Goal: Task Accomplishment & Management: Complete application form

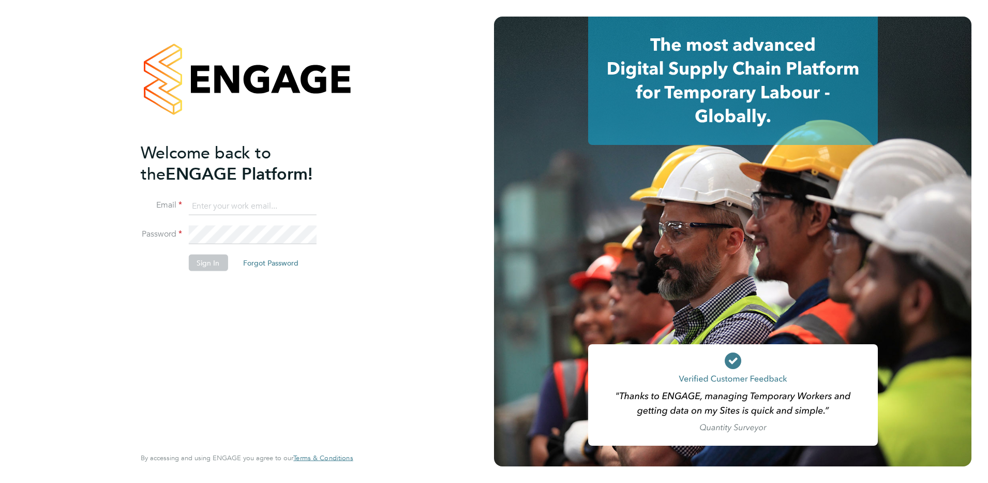
type input "leanne.rayner@setsquarerecruitment.com"
click at [203, 259] on button "Sign In" at bounding box center [207, 263] width 39 height 17
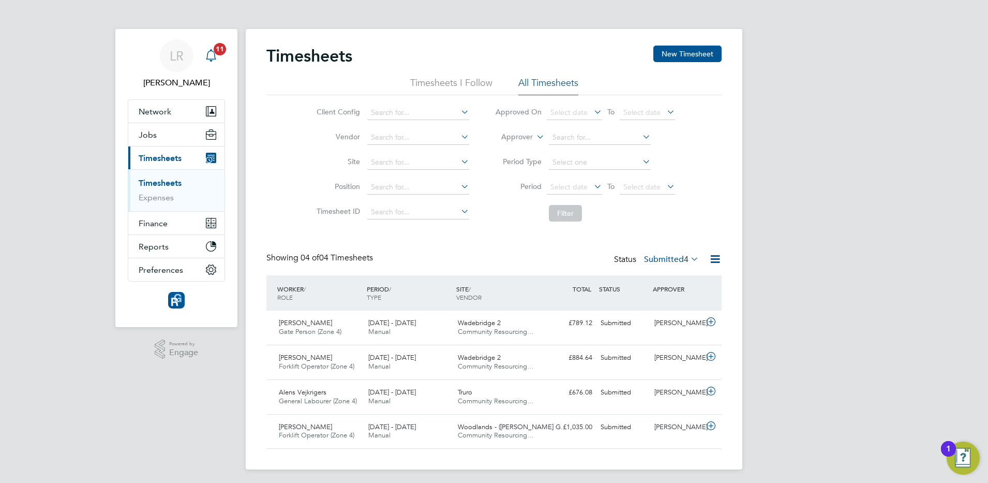
click at [215, 52] on span "11" at bounding box center [220, 49] width 12 height 12
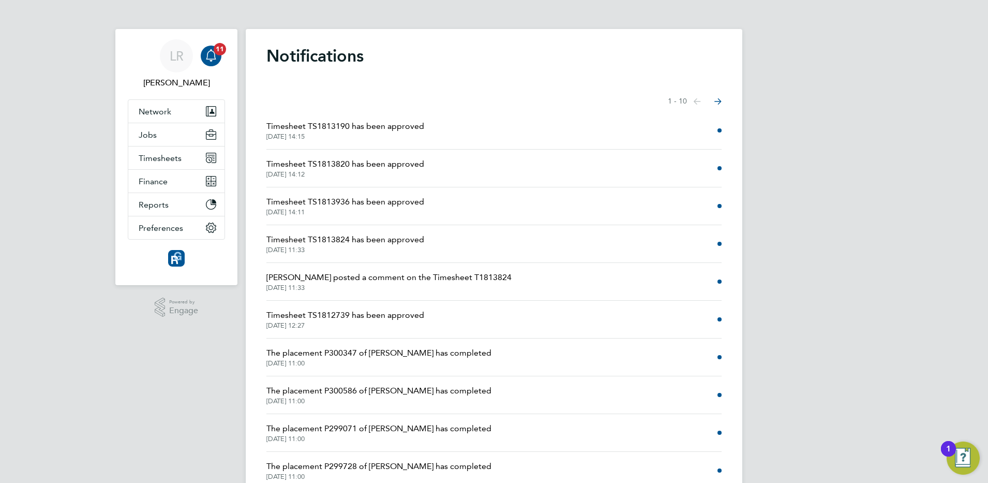
click at [597, 288] on li "Paul Grayston posted a comment on the Timesheet T1813824 02 Sep 2025, 11:33" at bounding box center [493, 282] width 455 height 38
click at [556, 277] on li "Paul Grayston posted a comment on the Timesheet T1813824 02 Sep 2025, 11:33" at bounding box center [493, 282] width 455 height 38
click at [413, 284] on span "02 Sep 2025, 11:33" at bounding box center [388, 288] width 245 height 8
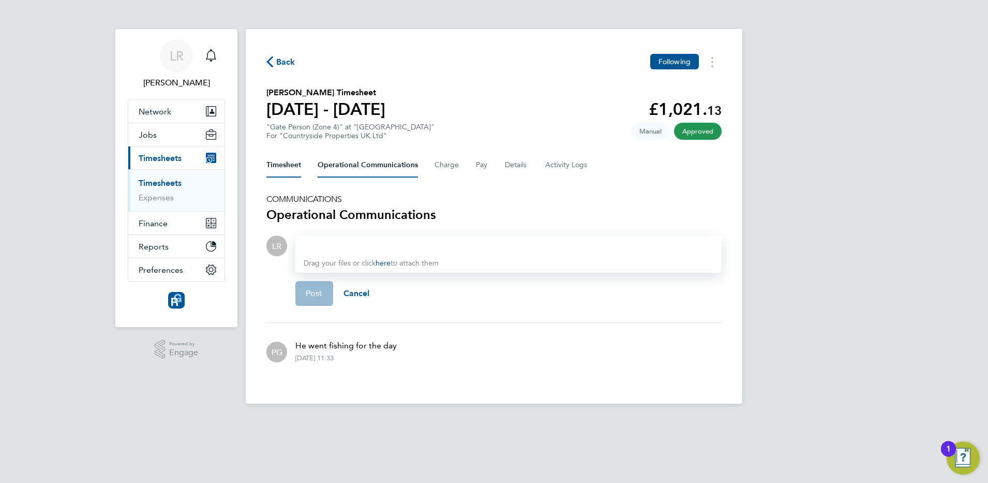
click at [275, 163] on button "Timesheet" at bounding box center [283, 165] width 35 height 25
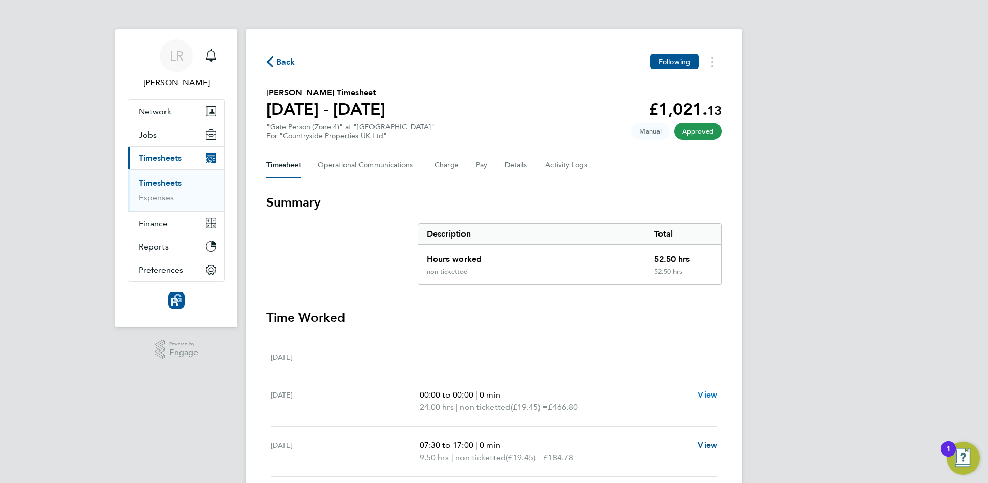
click at [717, 394] on span "View" at bounding box center [708, 395] width 20 height 10
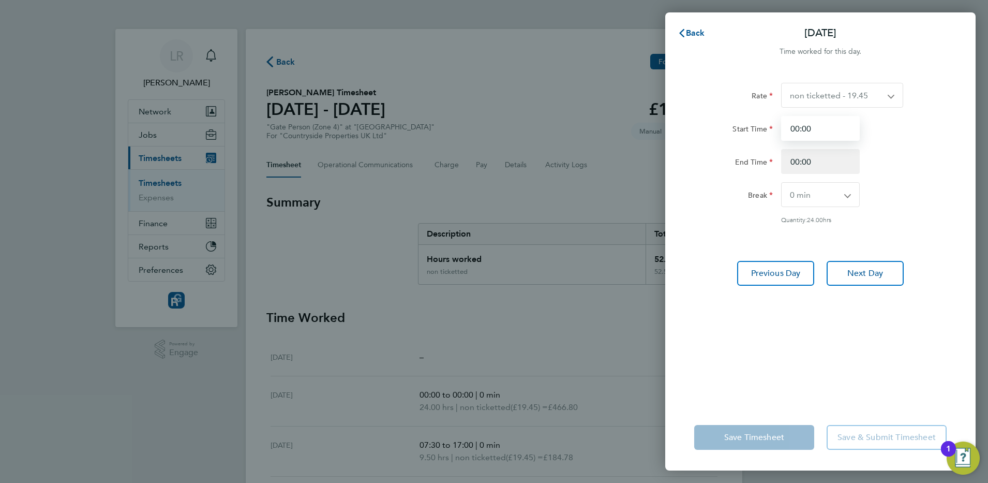
click at [829, 129] on input "00:00" at bounding box center [820, 128] width 79 height 25
click at [834, 87] on select "non ticketted - 19.45" at bounding box center [836, 95] width 109 height 24
click at [823, 131] on input "00:00" at bounding box center [820, 128] width 79 height 25
click at [812, 164] on input "00:00" at bounding box center [820, 161] width 79 height 25
type input "0"
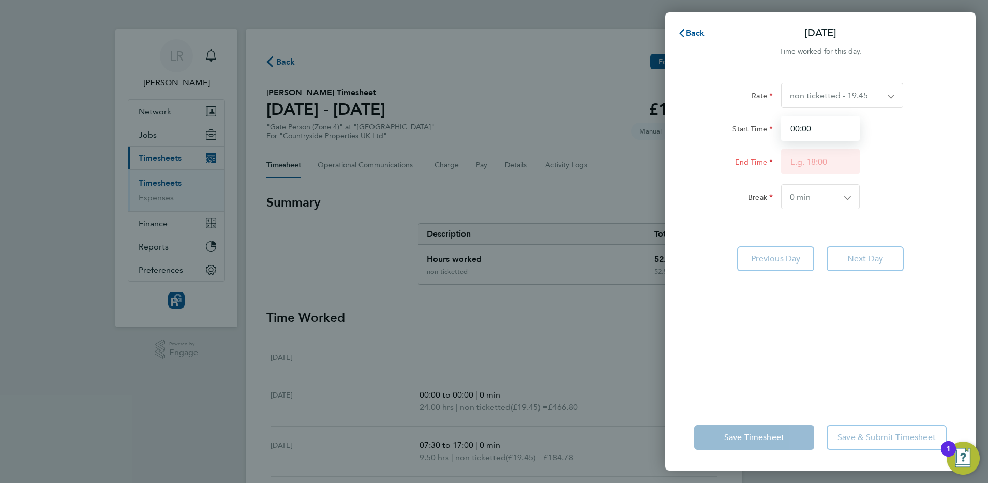
click at [812, 133] on input "00:00" at bounding box center [820, 128] width 79 height 25
type input "0"
click at [681, 216] on div "Rate non ticketted - 19.45 Start Time End Time Break 0 min 15 min 30 min 45 min…" at bounding box center [820, 237] width 310 height 334
click at [870, 264] on app-form-button "Next Day" at bounding box center [862, 260] width 83 height 25
click at [693, 33] on span "Back" at bounding box center [695, 33] width 19 height 10
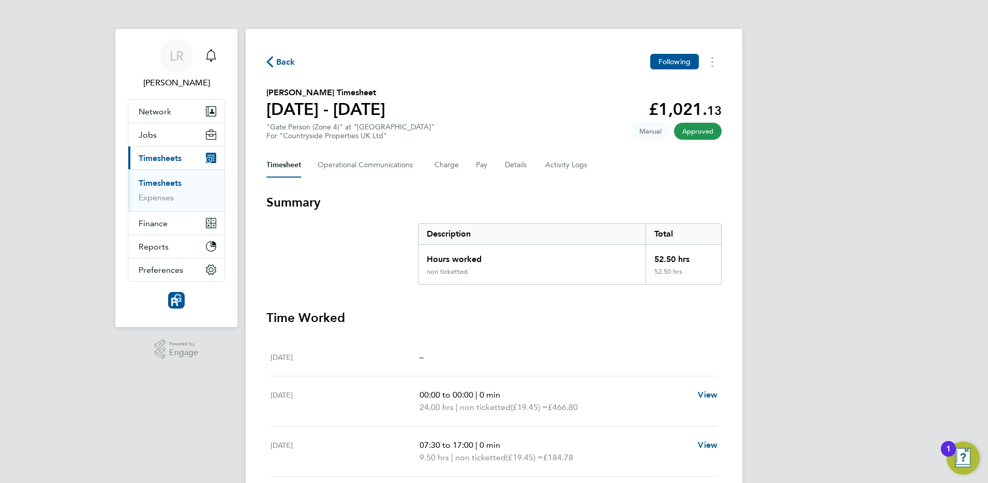
scroll to position [185, 0]
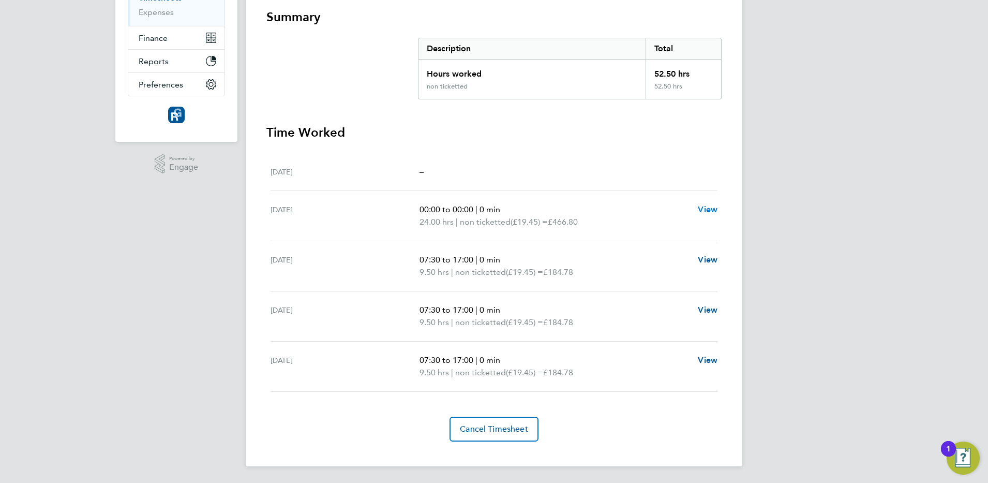
click at [713, 209] on span "View" at bounding box center [708, 209] width 20 height 10
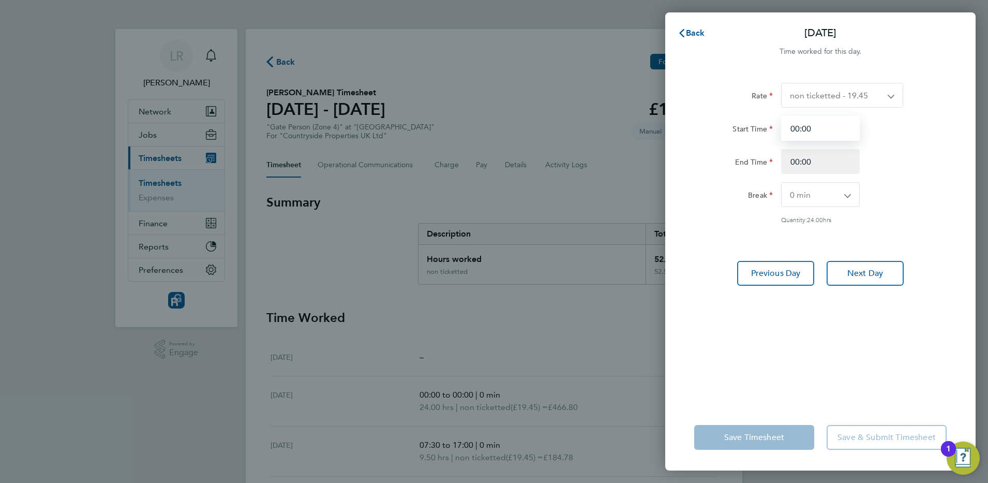
drag, startPoint x: 836, startPoint y: 119, endPoint x: 758, endPoint y: 138, distance: 80.3
click at [760, 138] on div "Start Time 00:00" at bounding box center [820, 128] width 261 height 25
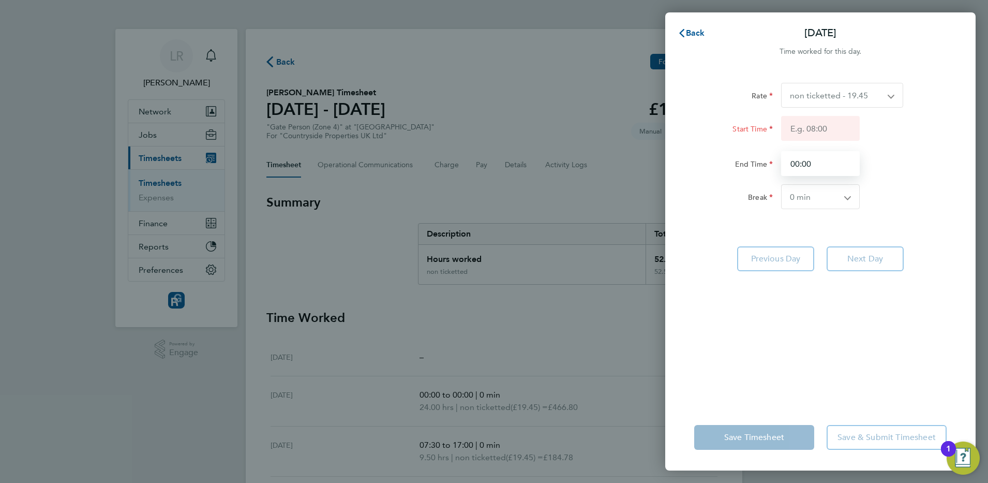
drag, startPoint x: 826, startPoint y: 162, endPoint x: 766, endPoint y: 170, distance: 61.0
click at [769, 171] on div "End Time 00:00" at bounding box center [820, 163] width 261 height 25
click at [720, 220] on form "Rate non ticketted - 19.45 Start Time End Time Break 0 min 15 min 30 min 45 min…" at bounding box center [820, 154] width 253 height 143
click at [755, 441] on app-form-button "Save Timesheet" at bounding box center [757, 437] width 126 height 25
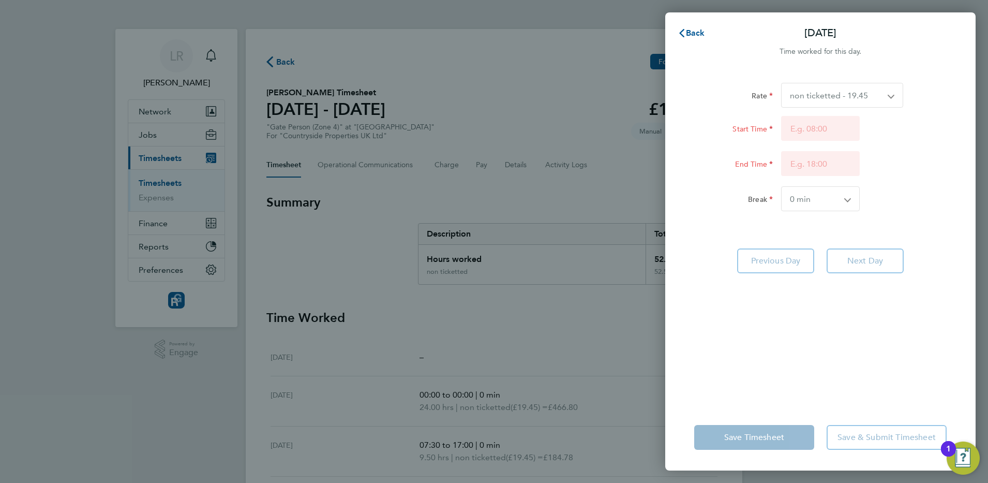
click at [785, 358] on div "Rate non ticketted - 19.45 Start Time End Time Break 0 min 15 min 30 min 45 min…" at bounding box center [820, 237] width 310 height 334
click at [857, 261] on app-form-button "Next Day" at bounding box center [862, 260] width 83 height 25
click at [833, 38] on p "Tue 26 Aug" at bounding box center [821, 33] width 32 height 14
click at [693, 31] on span "Back" at bounding box center [695, 33] width 19 height 10
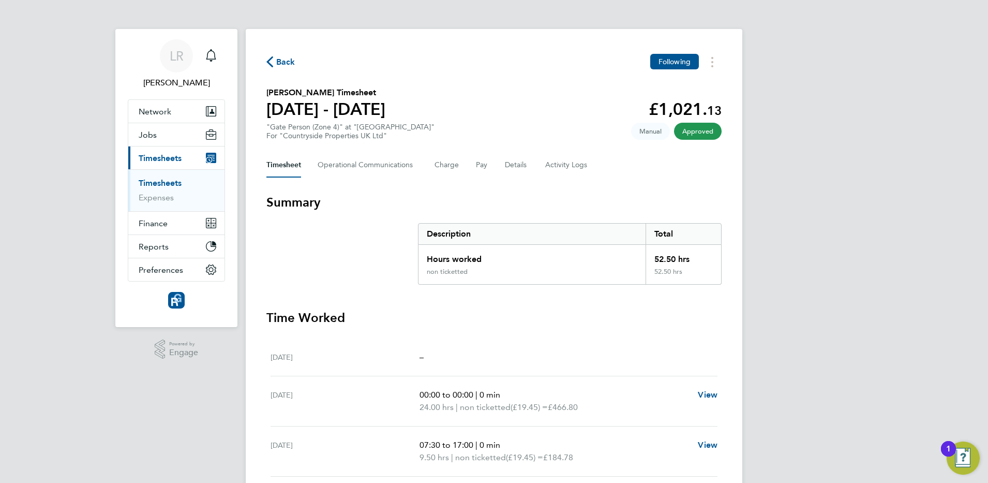
click at [451, 413] on div "Tue 26 Aug 00:00 to 00:00 | 0 min 24.00 hrs | non ticketted (£19.45) = £466.80 …" at bounding box center [494, 401] width 447 height 50
click at [450, 404] on span "24.00 hrs" at bounding box center [437, 407] width 34 height 10
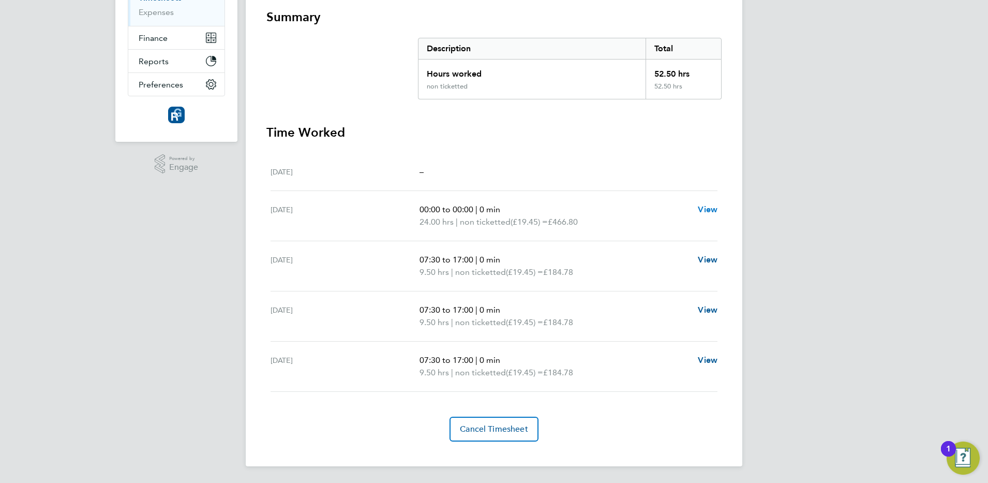
click at [706, 209] on span "View" at bounding box center [708, 209] width 20 height 10
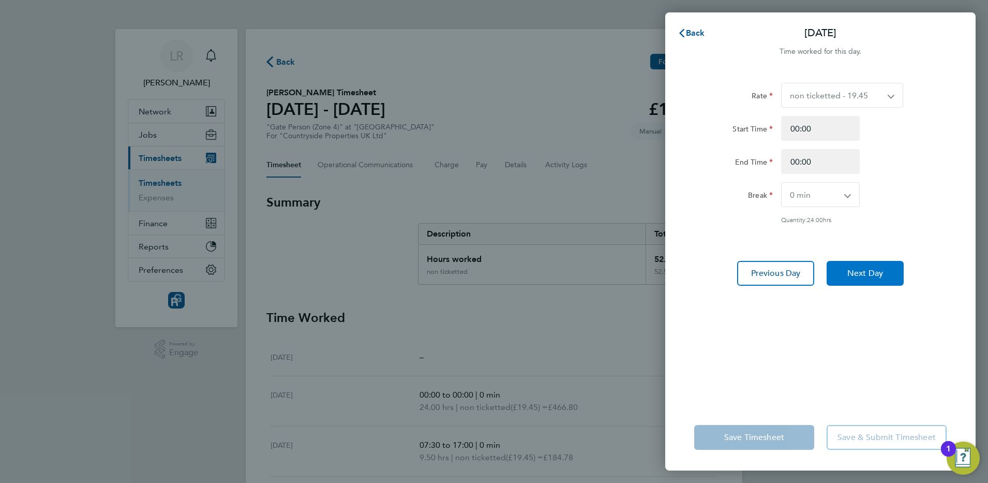
click at [868, 273] on span "Next Day" at bounding box center [866, 273] width 36 height 10
click at [684, 28] on svg-icon "button" at bounding box center [682, 33] width 8 height 10
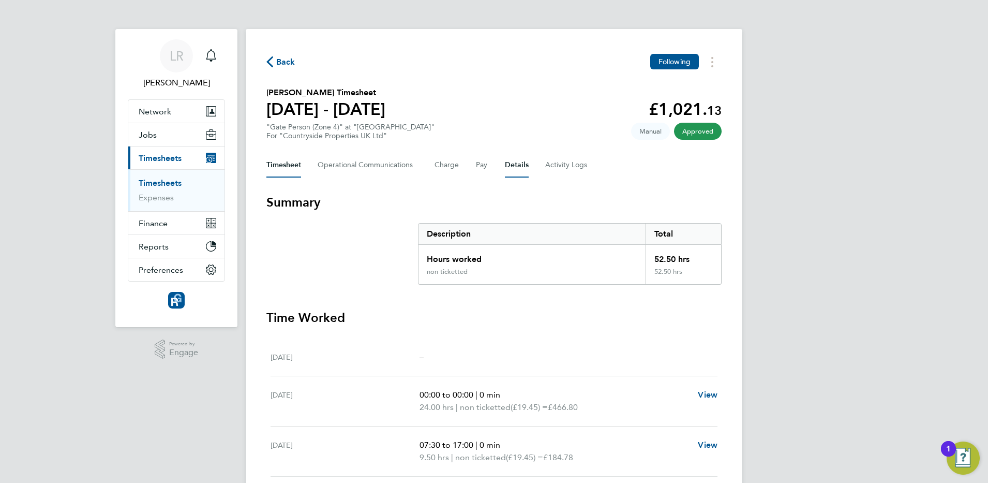
click at [518, 165] on button "Details" at bounding box center [517, 165] width 24 height 25
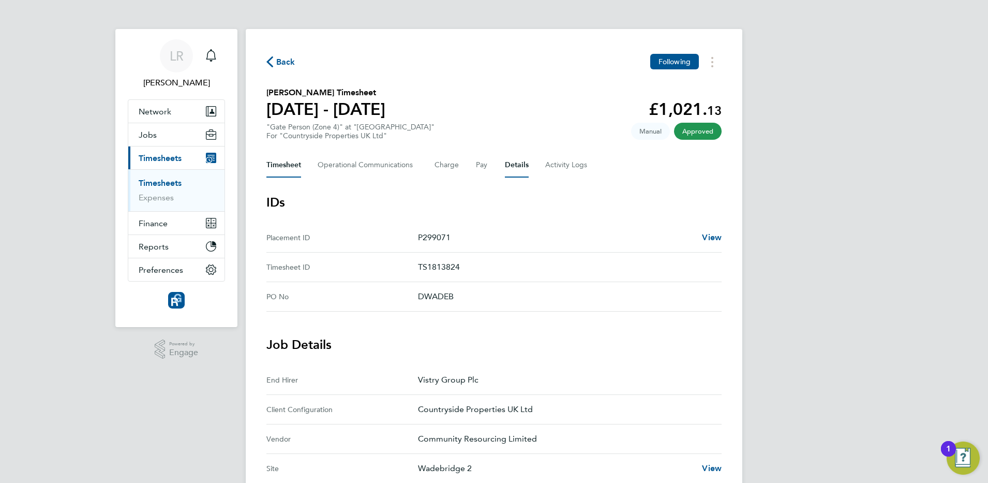
click at [283, 162] on button "Timesheet" at bounding box center [283, 165] width 35 height 25
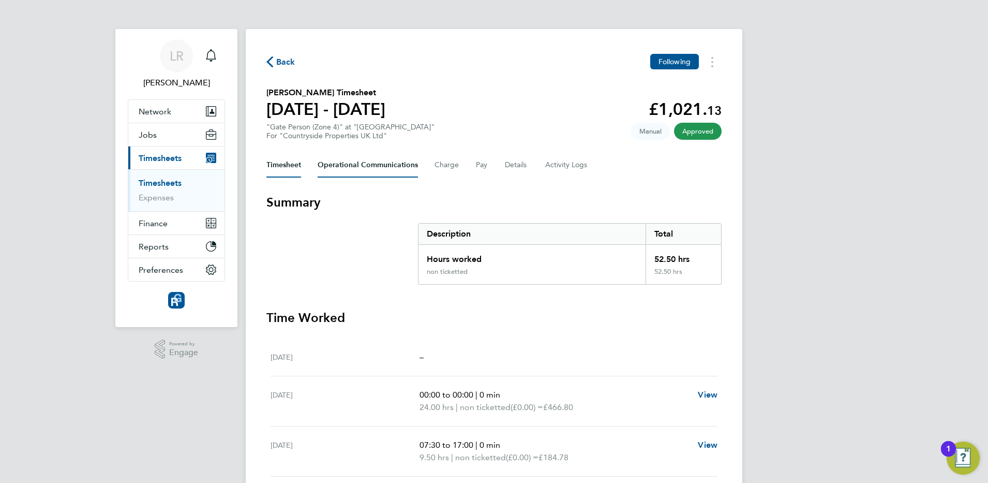
click at [339, 165] on Communications-tab "Operational Communications" at bounding box center [368, 165] width 100 height 25
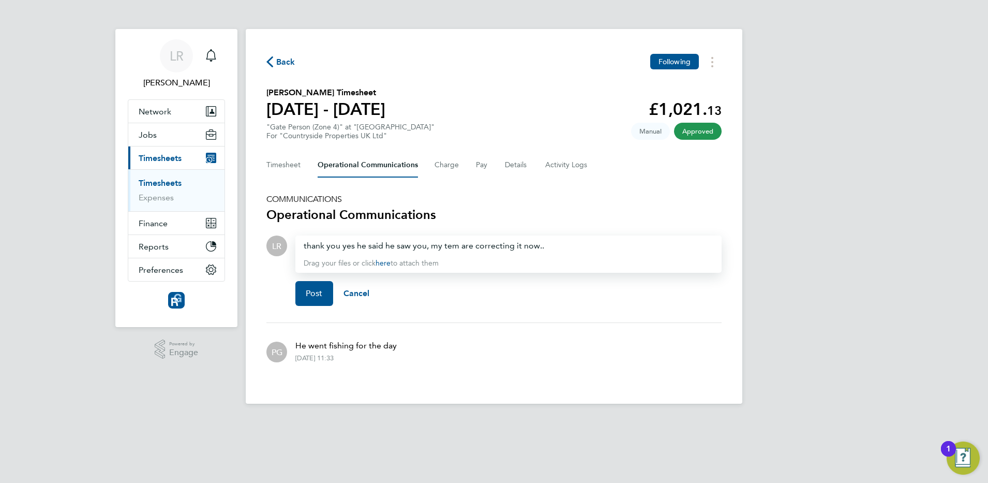
click at [316, 278] on div "Post Cancel" at bounding box center [508, 293] width 426 height 41
click at [311, 297] on span "Post" at bounding box center [314, 293] width 17 height 10
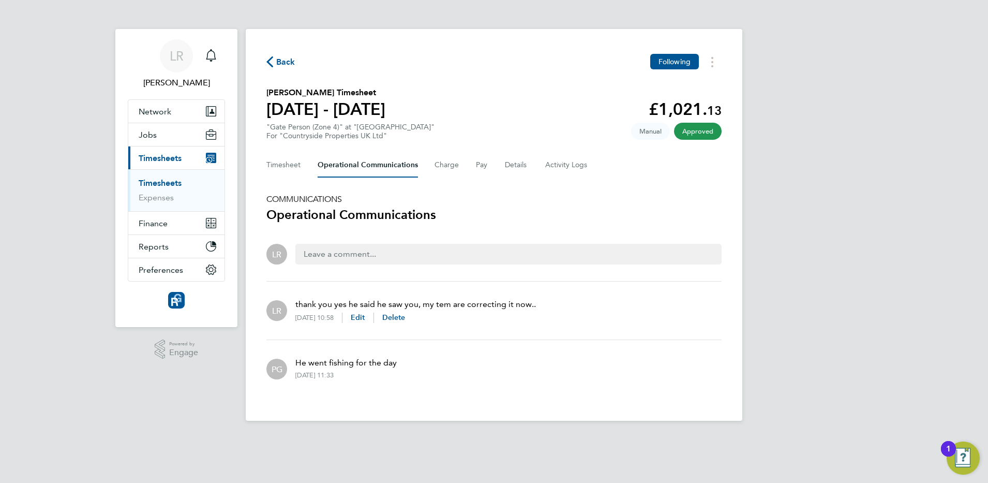
click at [282, 63] on span "Back" at bounding box center [285, 62] width 19 height 12
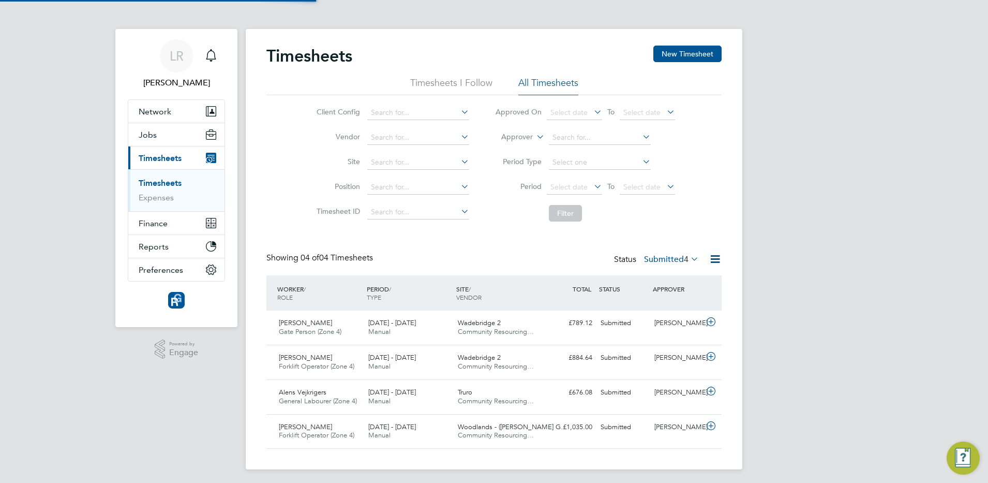
scroll to position [26, 90]
click at [714, 321] on icon at bounding box center [711, 322] width 13 height 8
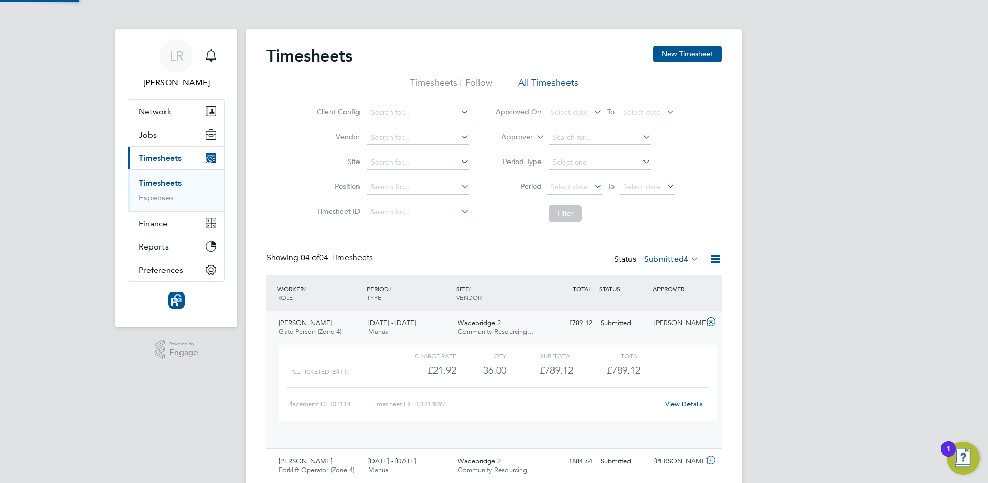
scroll to position [18, 101]
click at [681, 403] on link "View Details" at bounding box center [684, 403] width 38 height 9
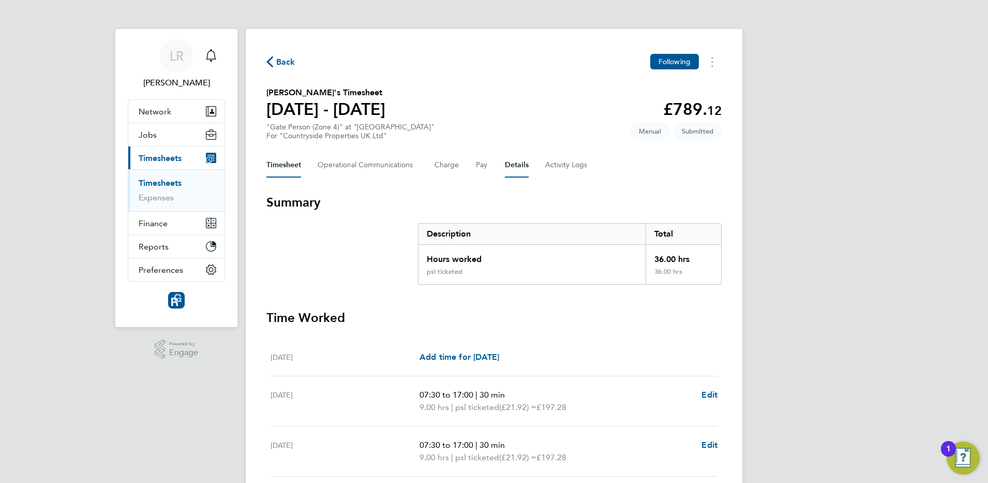
click at [515, 162] on button "Details" at bounding box center [517, 165] width 24 height 25
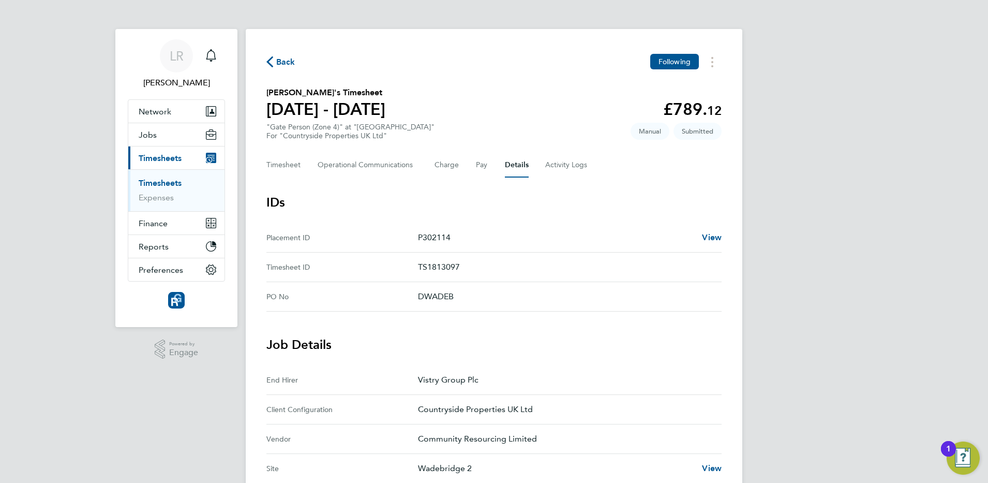
scroll to position [390, 0]
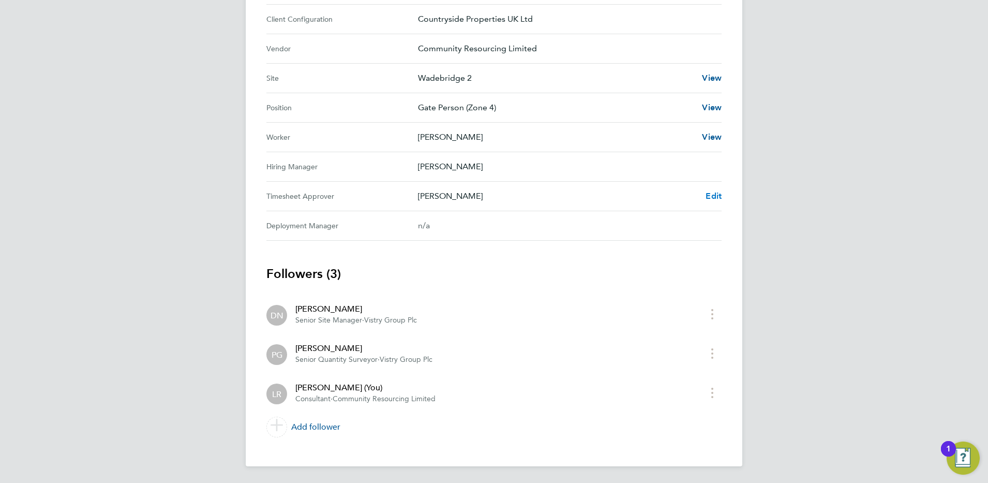
click at [713, 193] on span "Edit" at bounding box center [714, 196] width 16 height 10
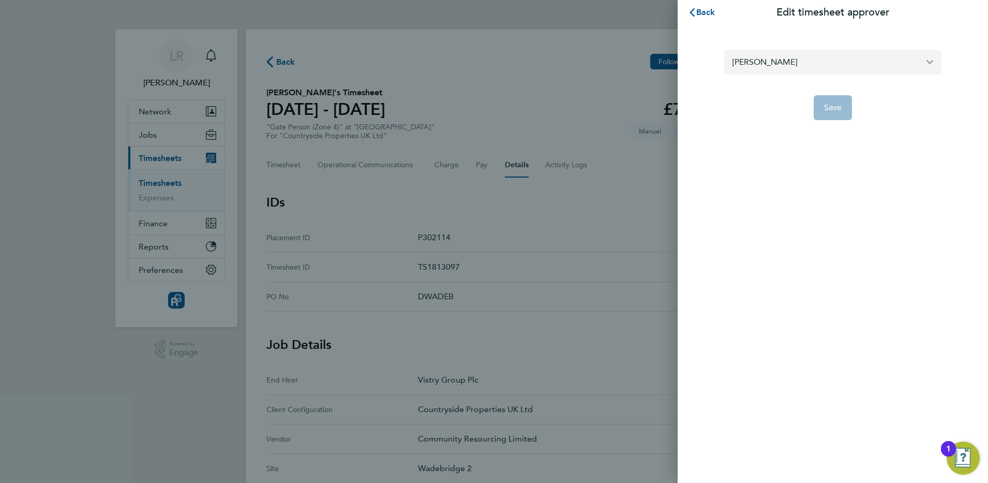
click at [760, 60] on input "[PERSON_NAME]" at bounding box center [832, 62] width 217 height 24
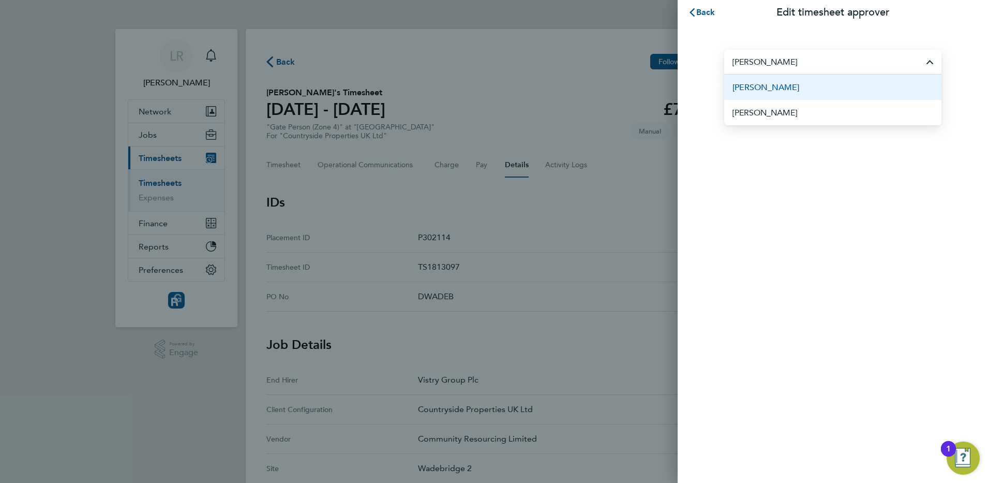
click at [762, 90] on span "[PERSON_NAME]" at bounding box center [766, 87] width 67 height 12
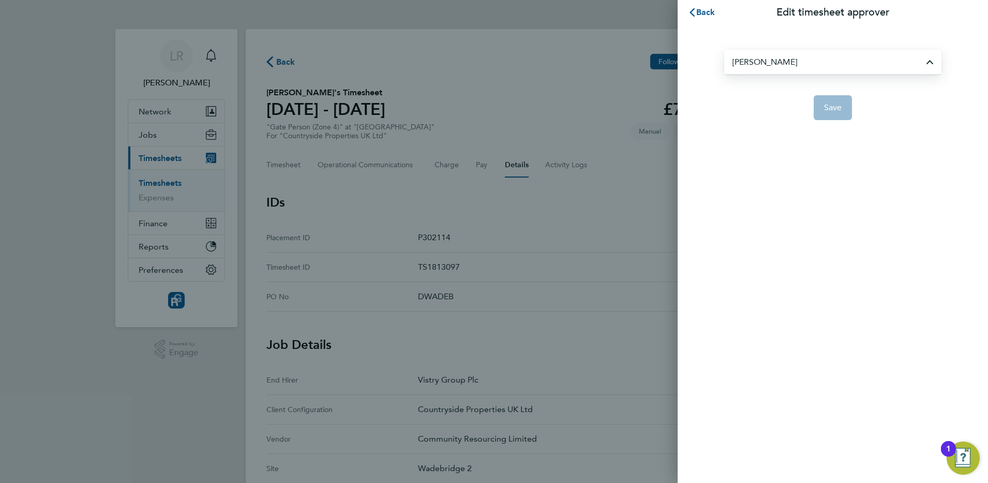
type input "[PERSON_NAME]"
click at [830, 105] on span "Save" at bounding box center [833, 107] width 18 height 10
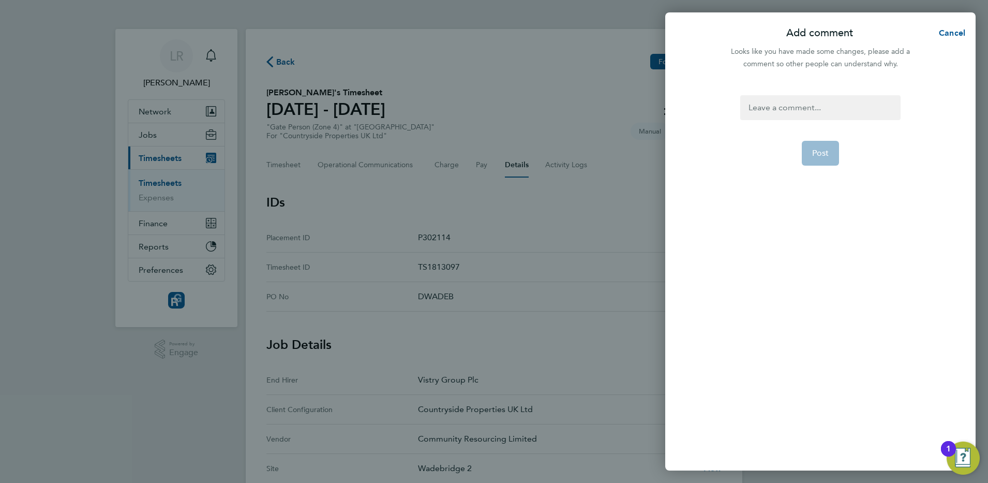
click at [823, 103] on div at bounding box center [820, 107] width 160 height 25
drag, startPoint x: 846, startPoint y: 111, endPoint x: 691, endPoint y: 119, distance: 154.4
click at [691, 119] on div "ricahrd is on pauls side Post" at bounding box center [820, 277] width 310 height 388
copy div "ricahrd is on pauls side"
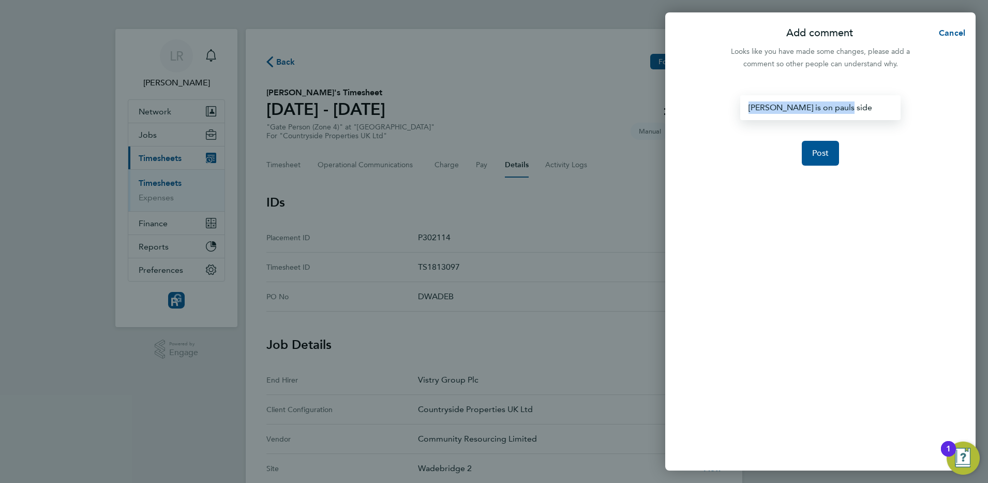
drag, startPoint x: 759, startPoint y: 110, endPoint x: 787, endPoint y: 102, distance: 29.1
click at [787, 102] on div "ricahrd is on pauls side" at bounding box center [820, 107] width 160 height 25
click at [803, 108] on div "ricahrd is on pauls side" at bounding box center [820, 107] width 160 height 25
drag, startPoint x: 859, startPoint y: 106, endPoint x: 648, endPoint y: 123, distance: 212.3
click at [648, 123] on div "Add comment Cancel Looks like you have made some changes, please add a comment …" at bounding box center [494, 241] width 988 height 483
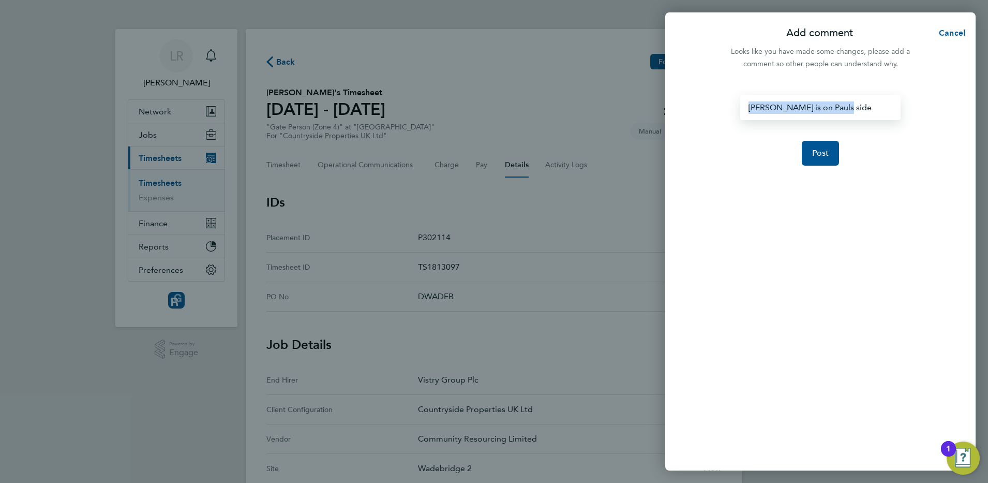
copy div "Richard is on Pauls side"
click at [822, 148] on span "Post" at bounding box center [820, 153] width 17 height 10
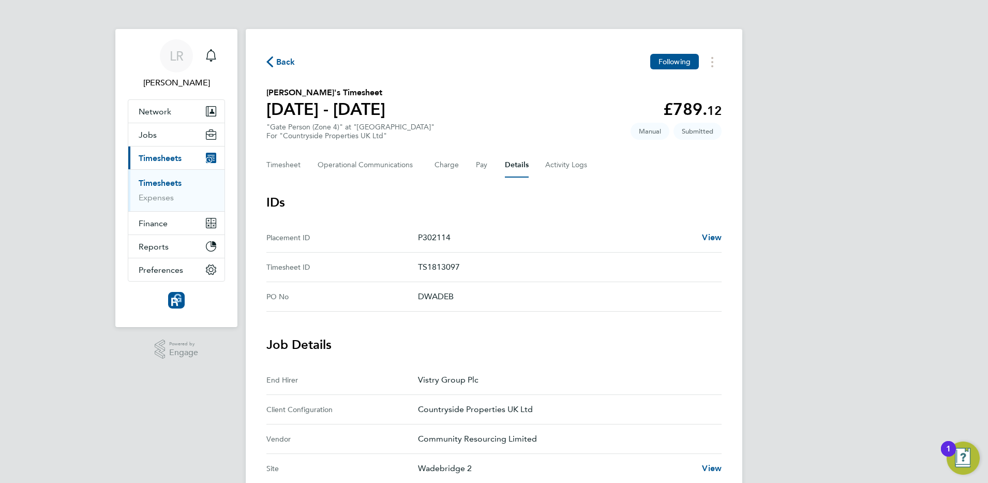
click at [280, 66] on span "Back" at bounding box center [285, 62] width 19 height 12
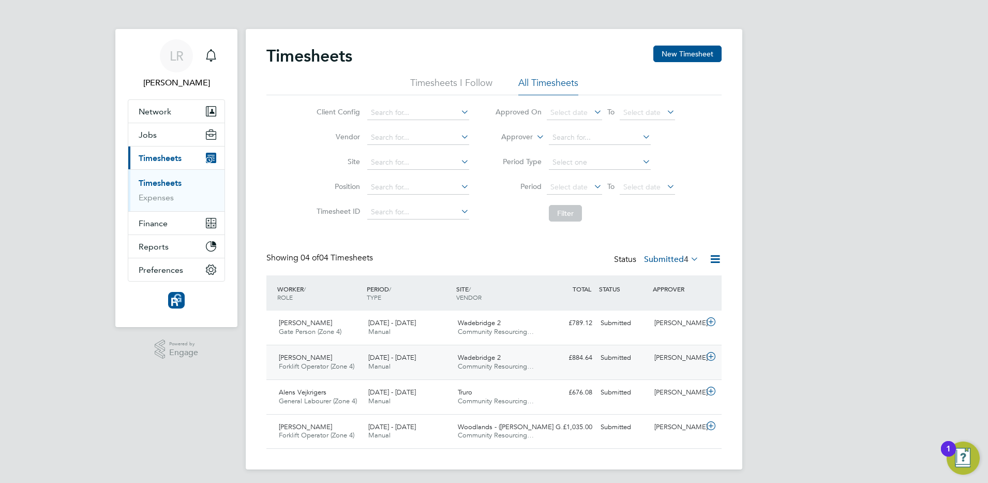
click at [680, 363] on div "[PERSON_NAME]" at bounding box center [677, 357] width 54 height 17
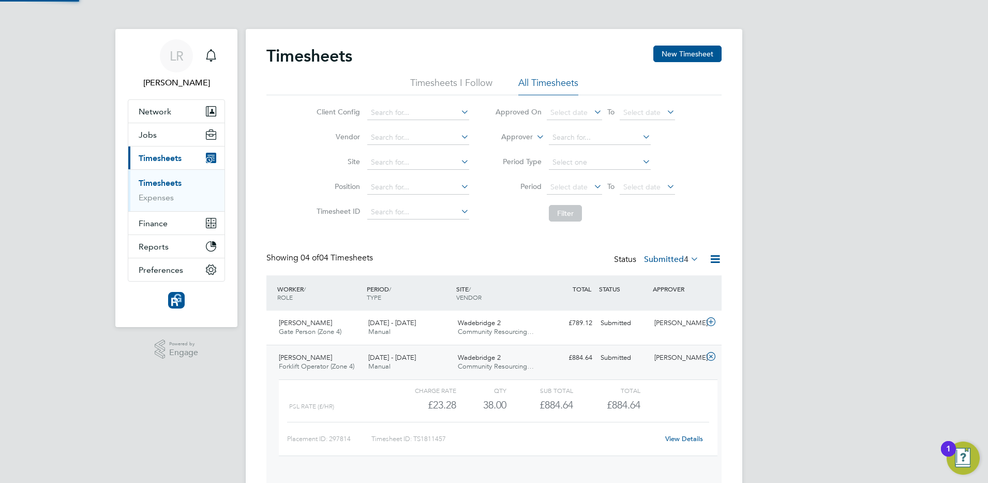
scroll to position [18, 101]
click at [680, 440] on link "View Details" at bounding box center [684, 438] width 38 height 9
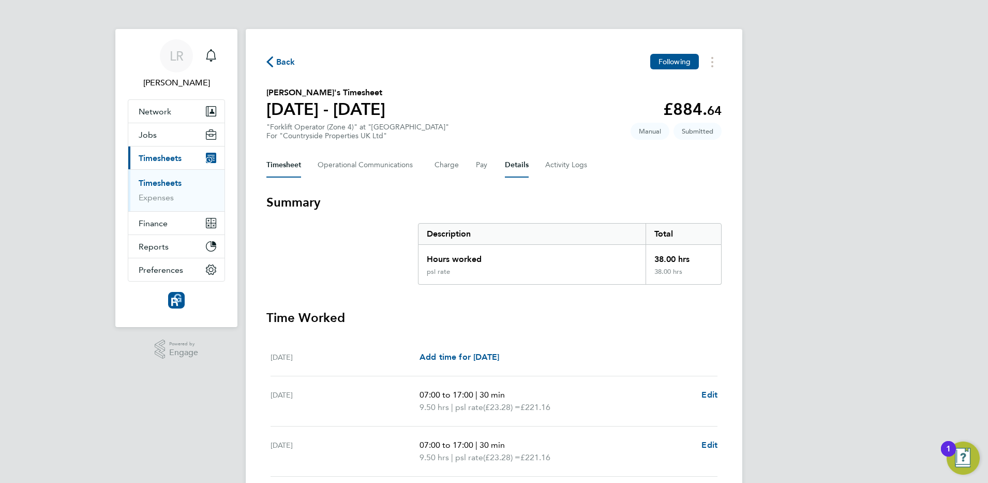
click at [517, 165] on button "Details" at bounding box center [517, 165] width 24 height 25
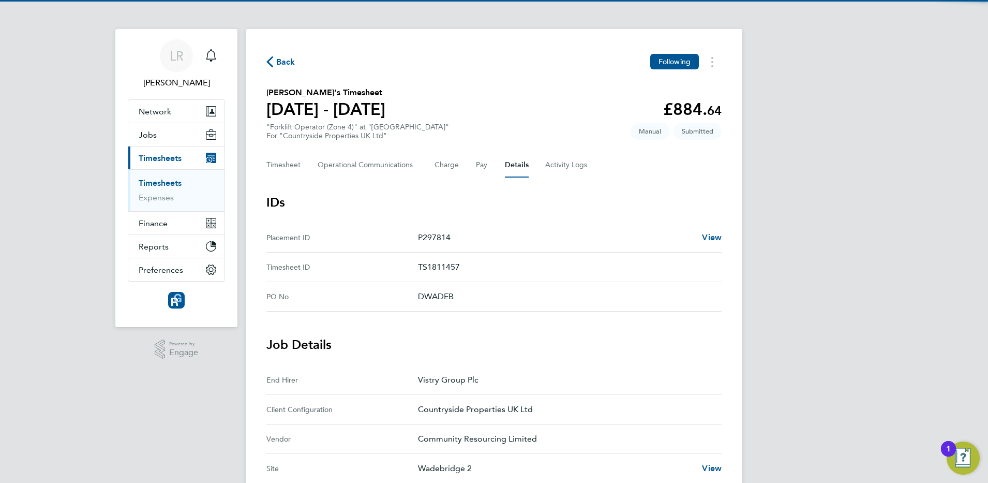
scroll to position [390, 0]
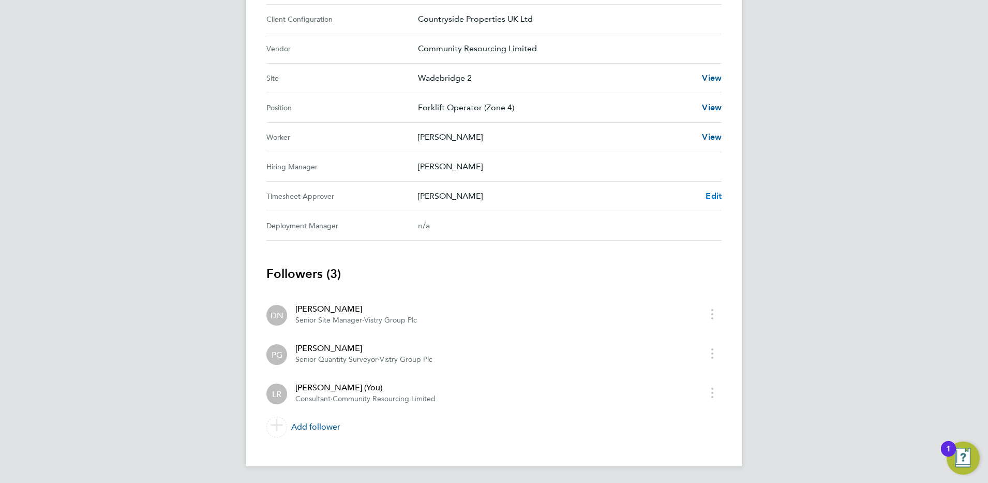
click at [716, 196] on span "Edit" at bounding box center [714, 196] width 16 height 10
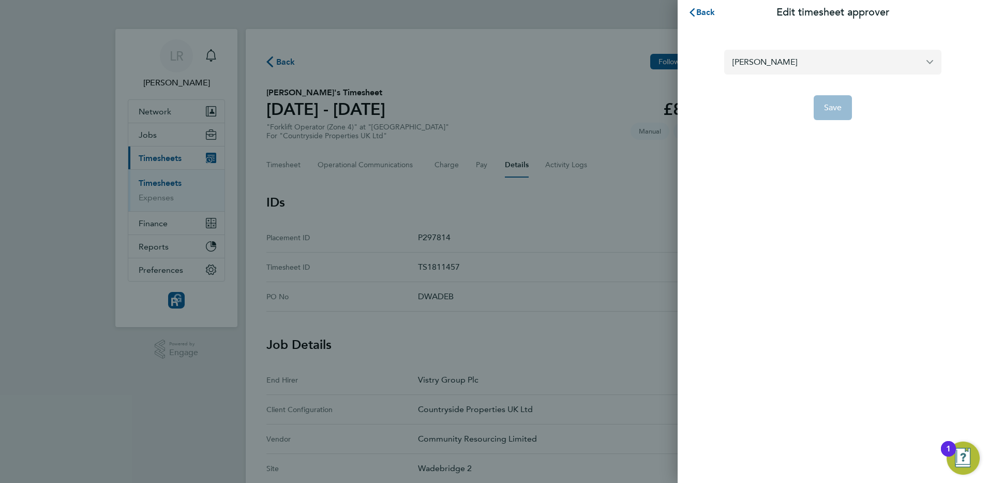
click at [802, 65] on input "[PERSON_NAME]" at bounding box center [832, 62] width 217 height 24
type input "["
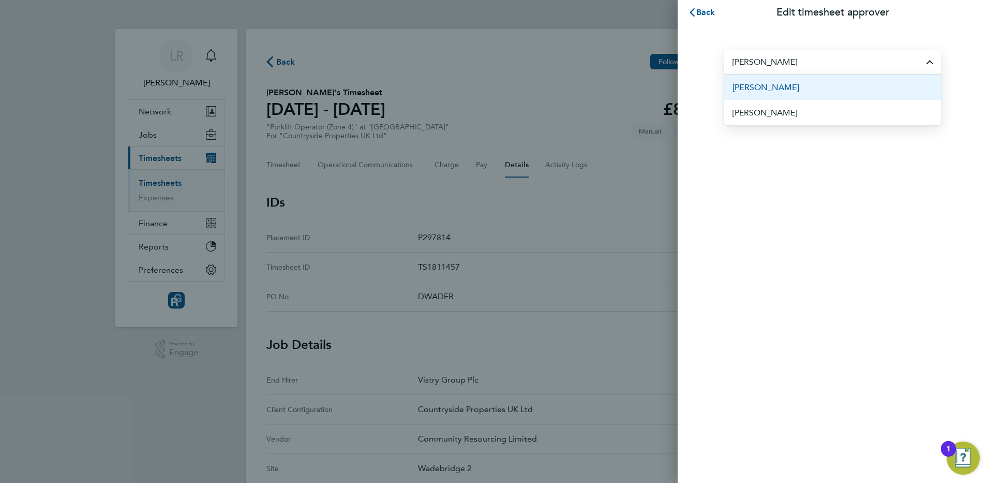
click at [775, 82] on span "[PERSON_NAME]" at bounding box center [766, 87] width 67 height 12
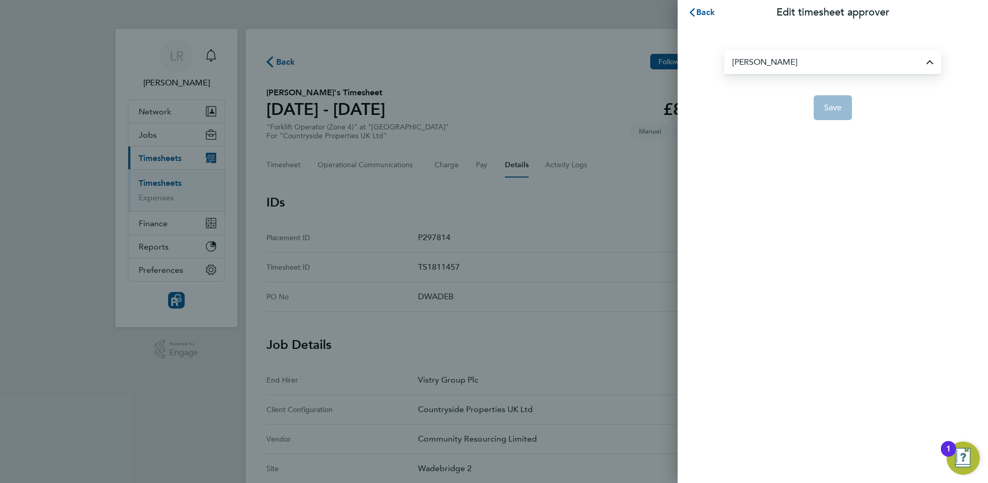
type input "[PERSON_NAME]"
click at [838, 106] on span "Save" at bounding box center [833, 107] width 18 height 10
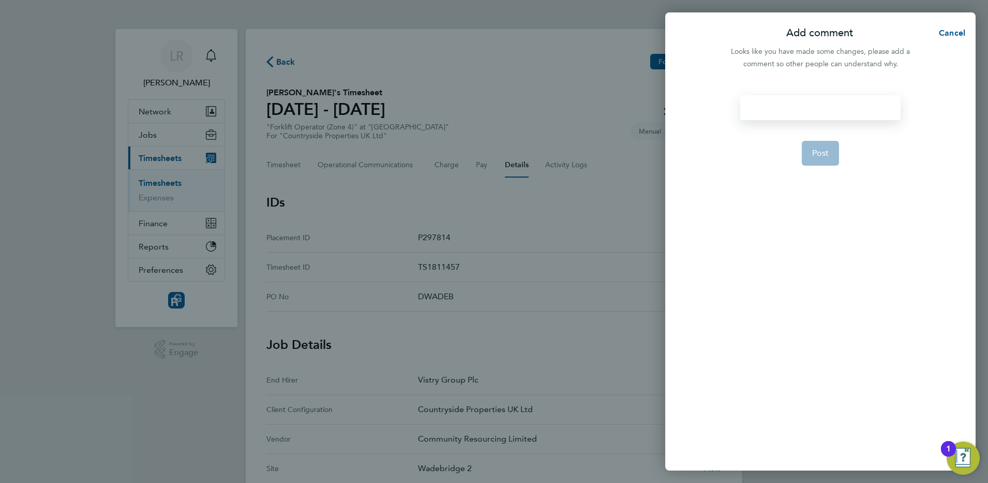
click at [801, 111] on div at bounding box center [820, 107] width 160 height 25
paste div
click at [814, 151] on span "Post" at bounding box center [820, 153] width 17 height 10
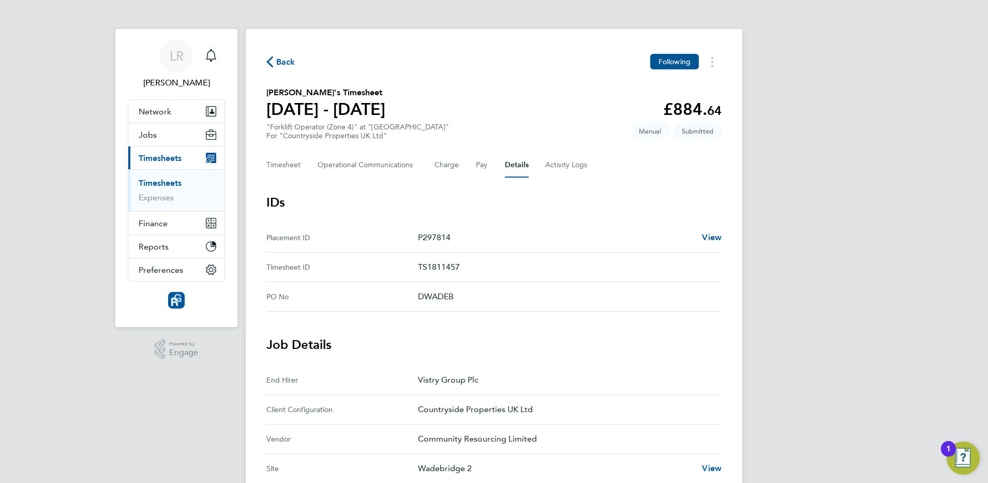
click at [281, 57] on span "Back" at bounding box center [285, 62] width 19 height 12
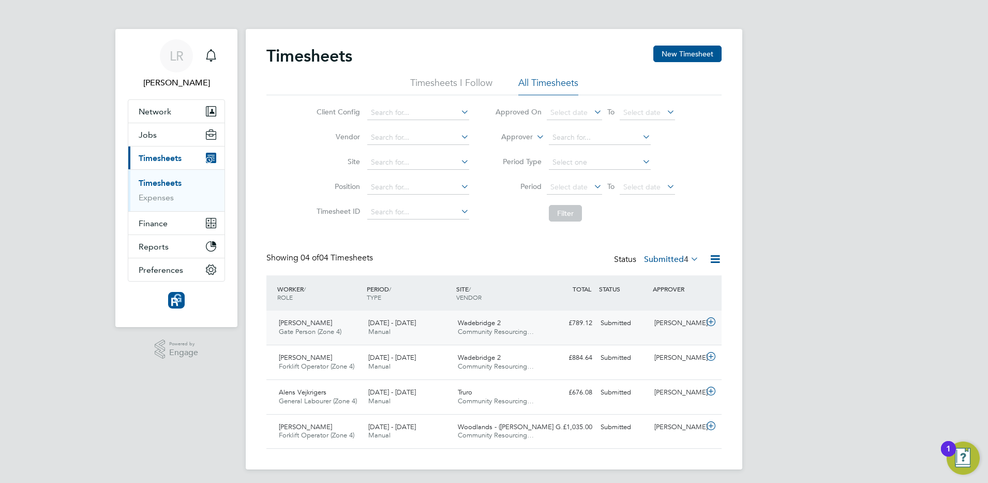
click at [672, 335] on div "Andrius Janasonis Gate Person (Zone 4) 25 - 31 Aug 2025 25 - 31 Aug 2025 Manual…" at bounding box center [493, 327] width 455 height 34
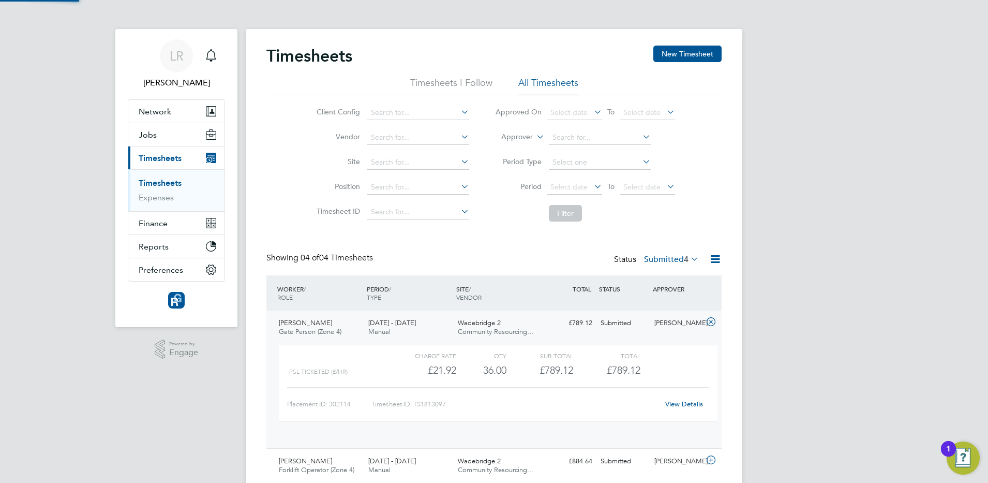
scroll to position [18, 101]
click at [688, 401] on link "View Details" at bounding box center [684, 403] width 38 height 9
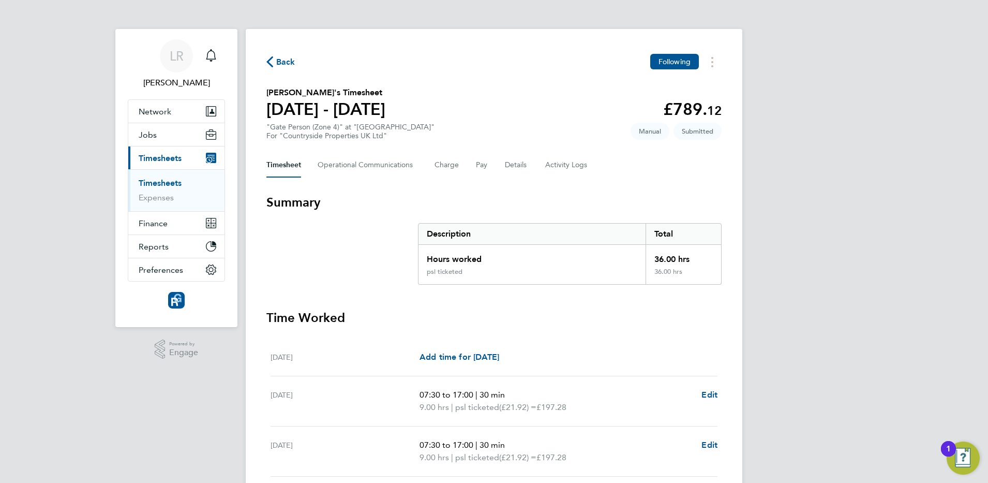
click at [276, 64] on span "Back" at bounding box center [285, 62] width 19 height 12
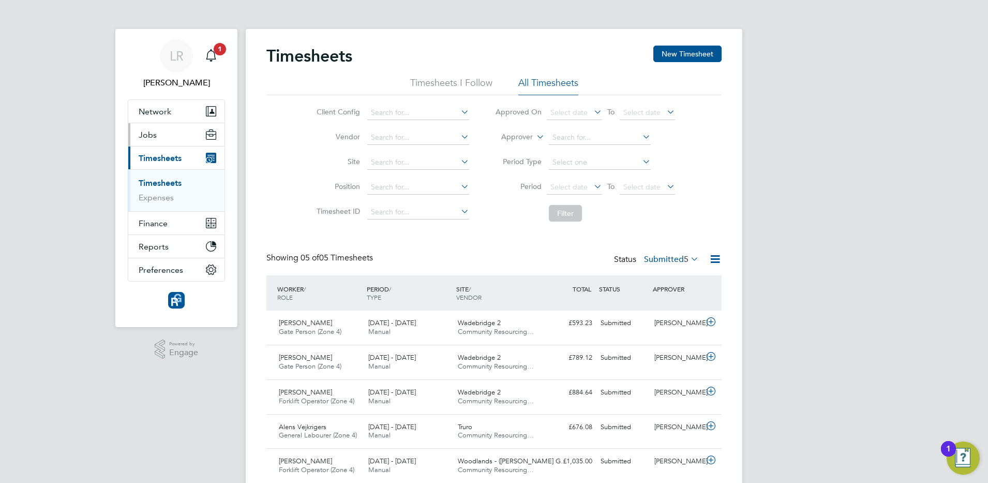
click at [151, 139] on span "Jobs" at bounding box center [148, 135] width 18 height 10
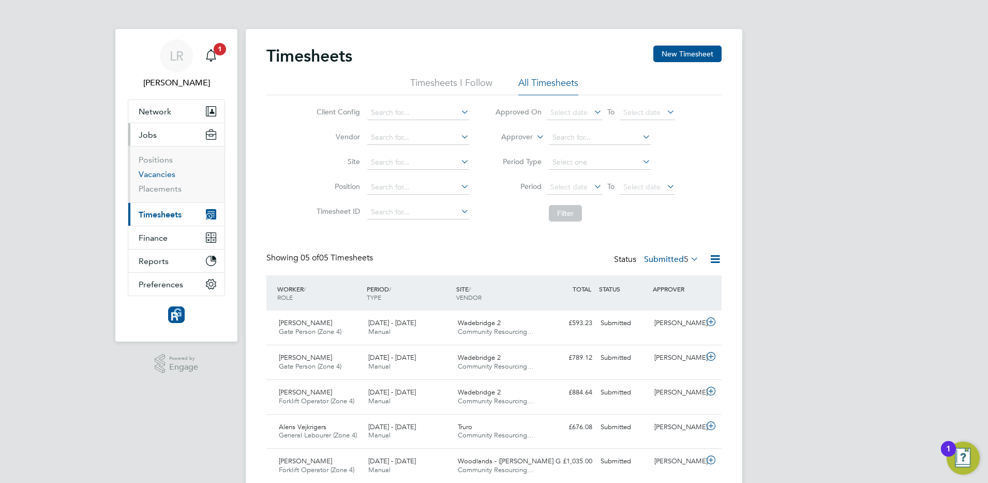
click at [155, 173] on link "Vacancies" at bounding box center [157, 174] width 37 height 10
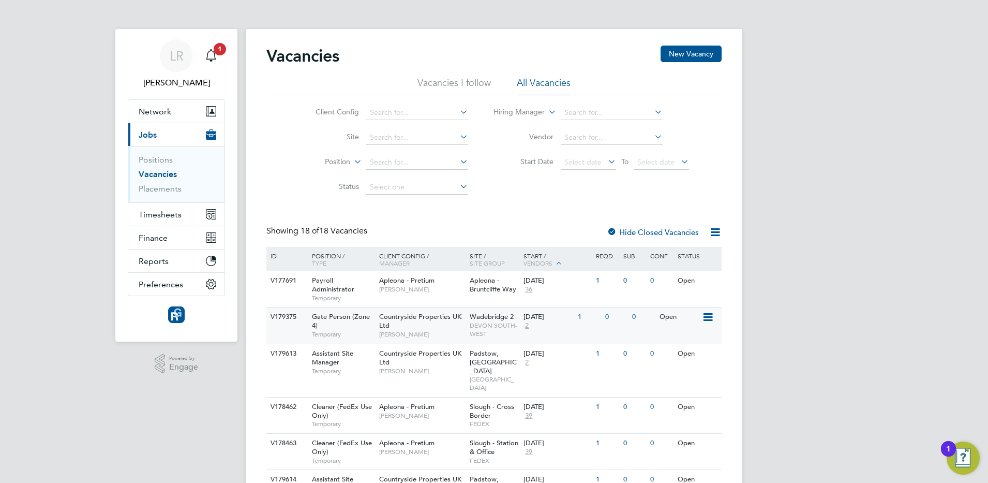
click at [707, 315] on icon at bounding box center [707, 317] width 10 height 12
click at [563, 332] on div "[DATE] 2" at bounding box center [548, 321] width 54 height 28
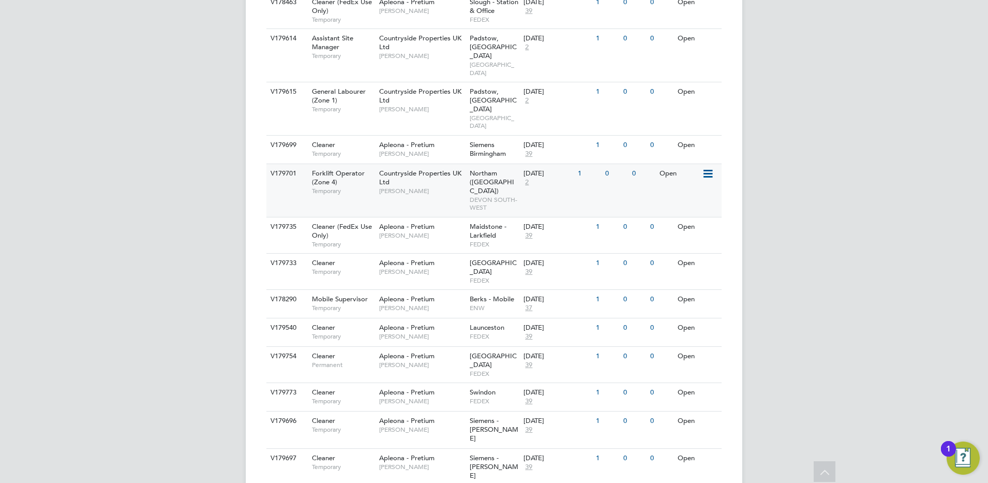
scroll to position [19, 0]
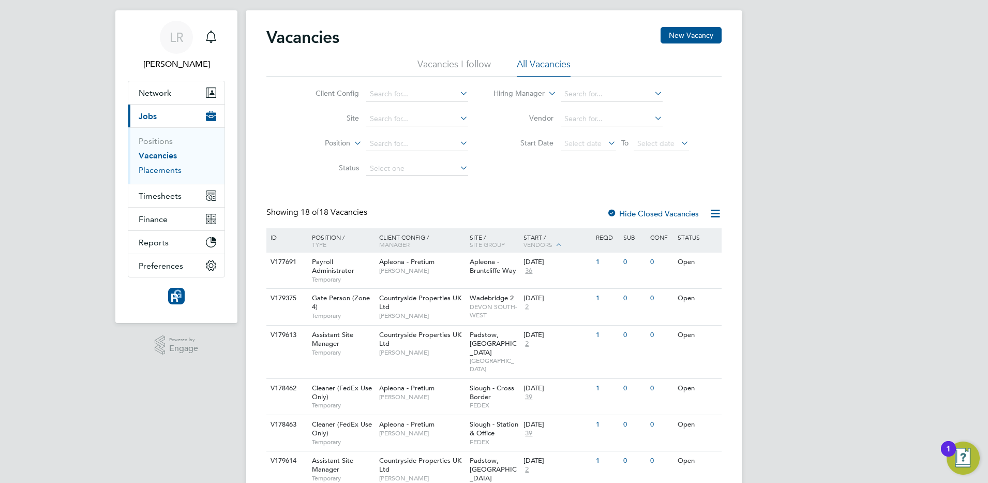
click at [162, 171] on link "Placements" at bounding box center [160, 170] width 43 height 10
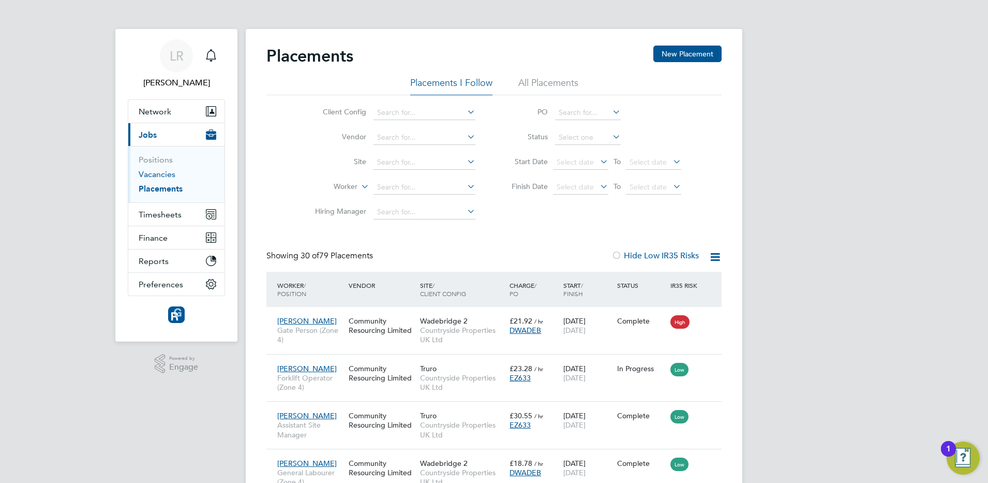
scroll to position [39, 90]
click at [387, 209] on input at bounding box center [425, 212] width 102 height 14
type input "david n"
click at [465, 212] on icon at bounding box center [465, 211] width 0 height 14
click at [391, 158] on input at bounding box center [425, 162] width 102 height 14
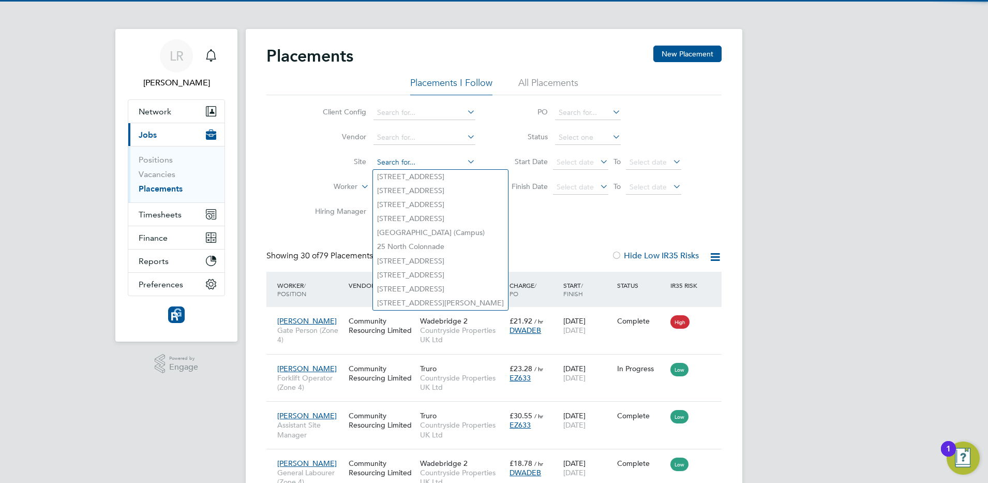
type input "e"
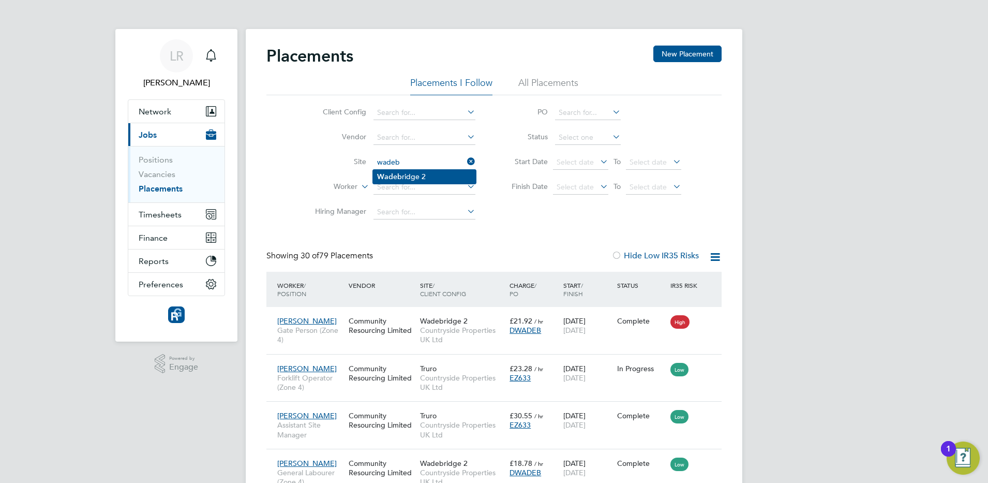
click at [421, 176] on li "Wadeb ridge 2" at bounding box center [424, 177] width 103 height 14
type input "Wadebridge 2"
click at [159, 173] on link "Vacancies" at bounding box center [157, 174] width 37 height 10
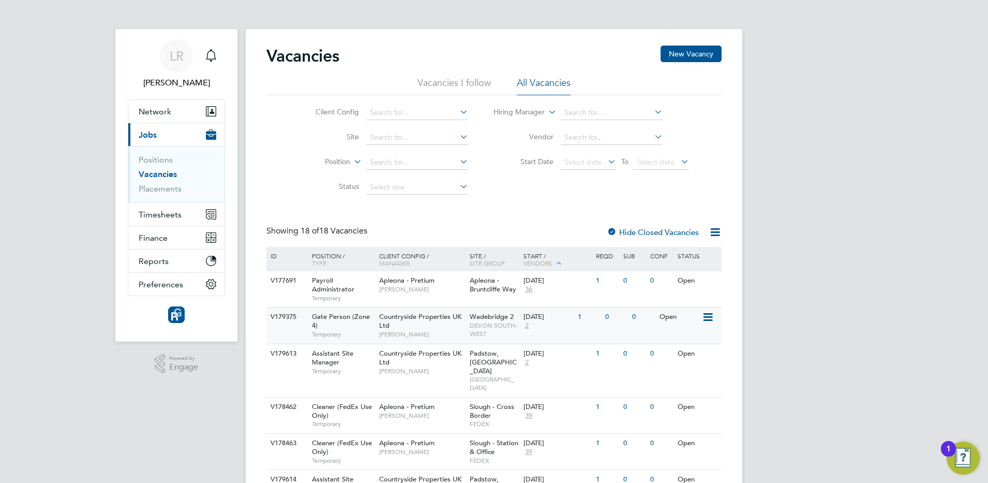
click at [573, 330] on div "18 Aug 2025 2" at bounding box center [548, 321] width 54 height 28
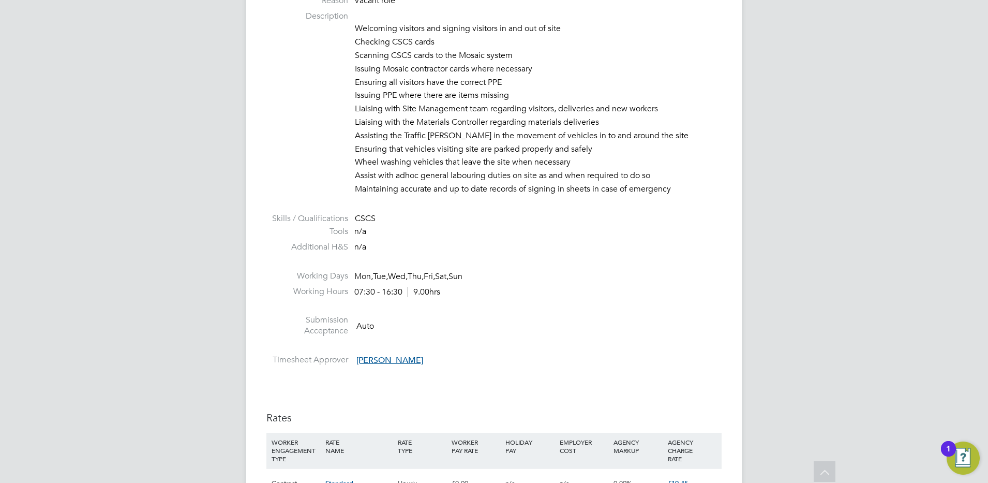
scroll to position [845, 0]
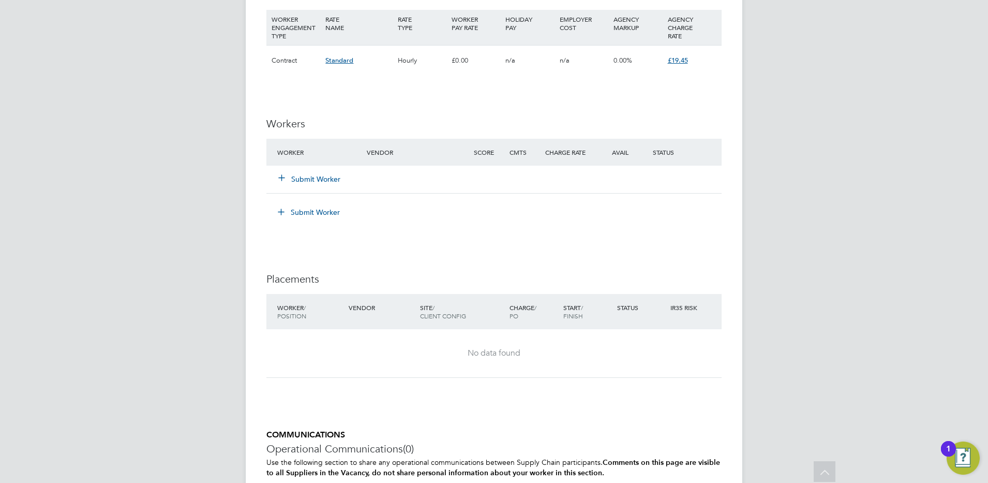
click at [316, 182] on button "Submit Worker" at bounding box center [310, 179] width 62 height 10
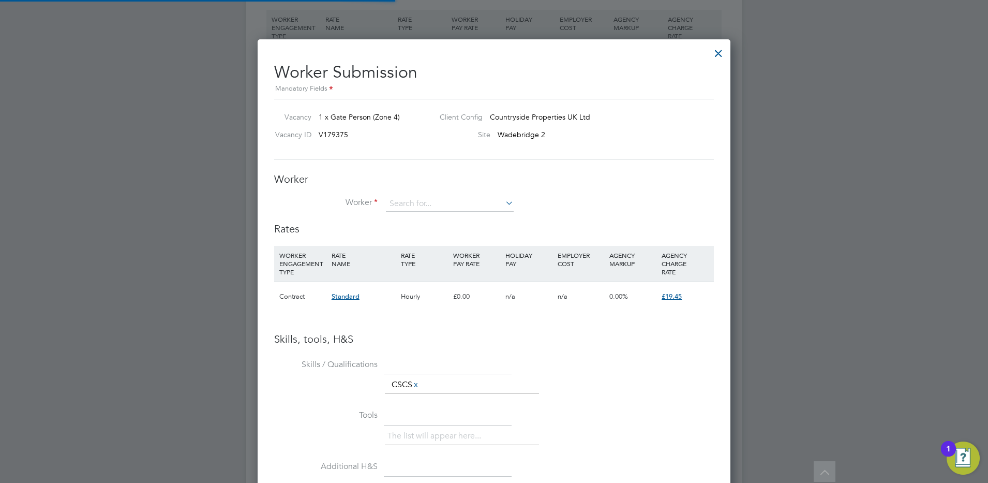
scroll to position [654, 473]
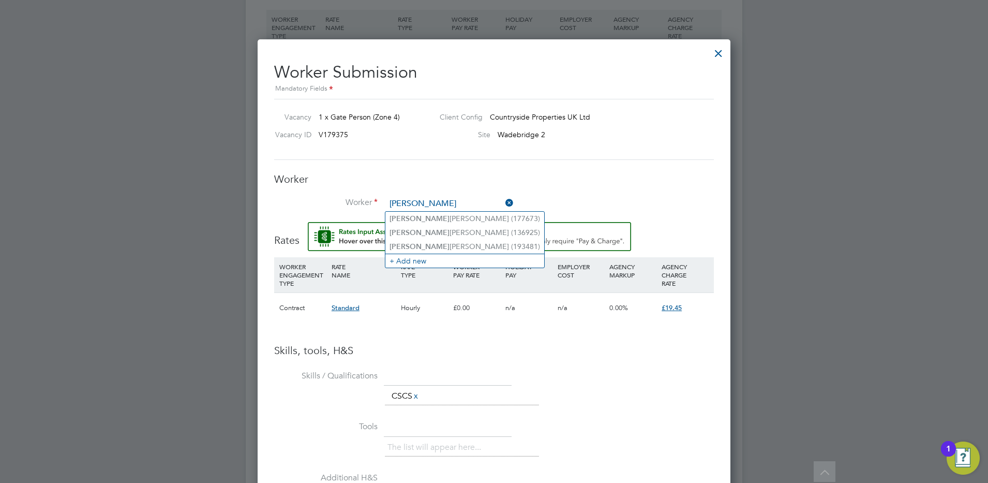
type input "darryl"
click at [417, 210] on input at bounding box center [450, 204] width 128 height 16
click at [411, 246] on li "Darry l Marcus (193481)" at bounding box center [466, 247] width 162 height 14
type input "Darryl Marcus (193481)"
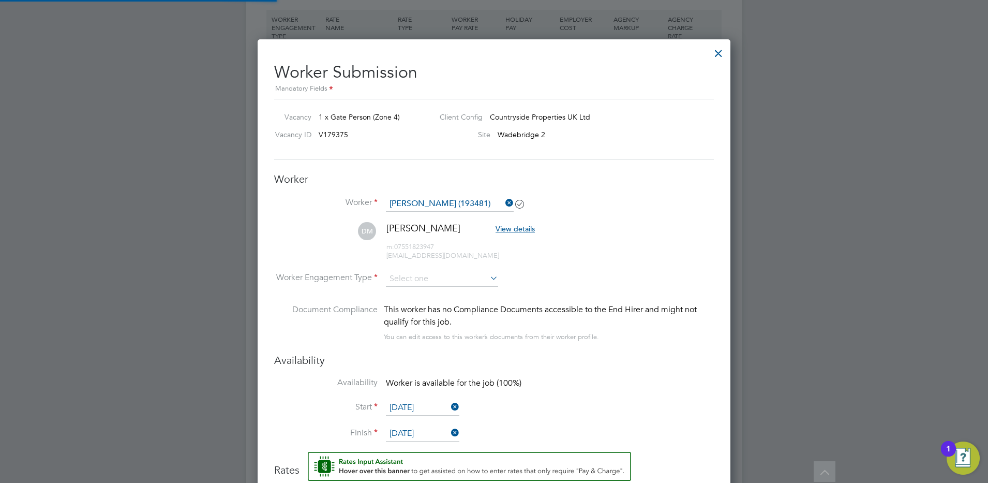
scroll to position [896, 473]
type input "[DATE]"
click at [404, 280] on input at bounding box center [442, 279] width 112 height 16
click at [400, 308] on li "PAYE" at bounding box center [441, 306] width 113 height 13
type input "PAYE"
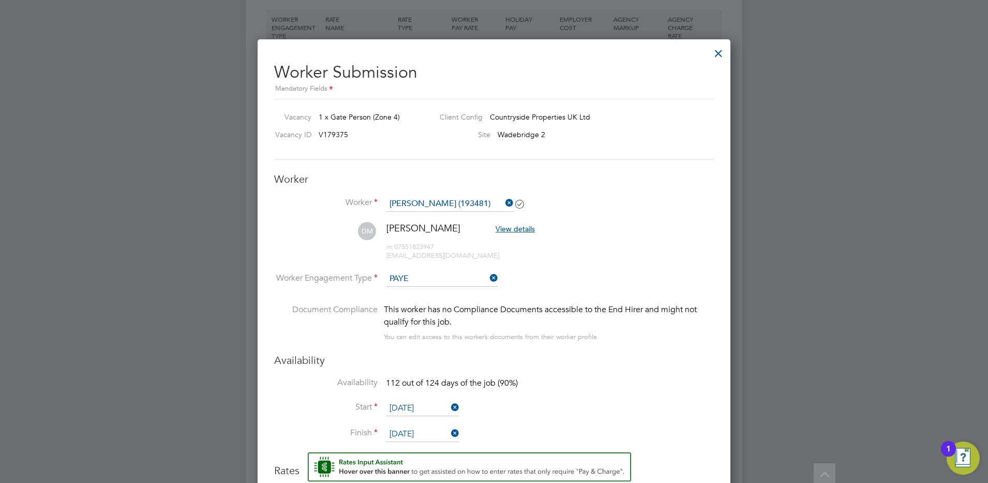
scroll to position [1267, 0]
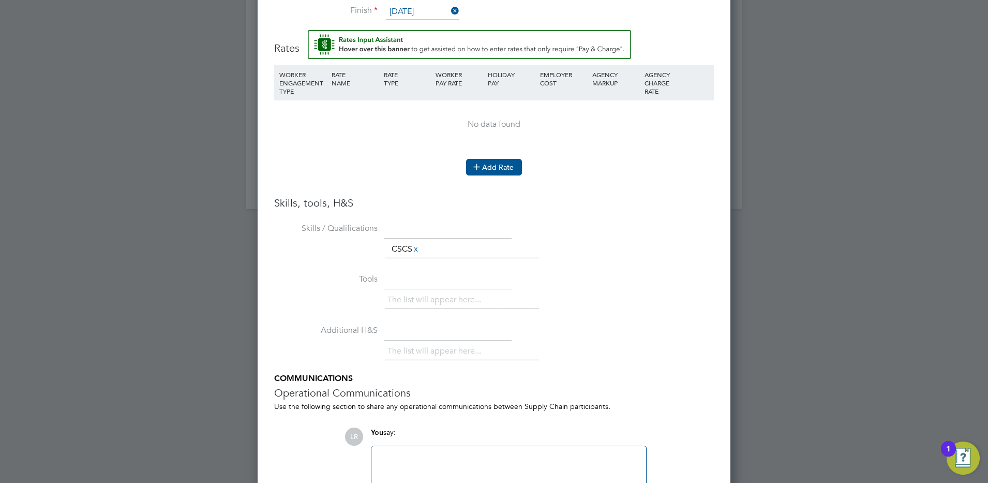
click at [481, 162] on icon at bounding box center [477, 166] width 8 height 8
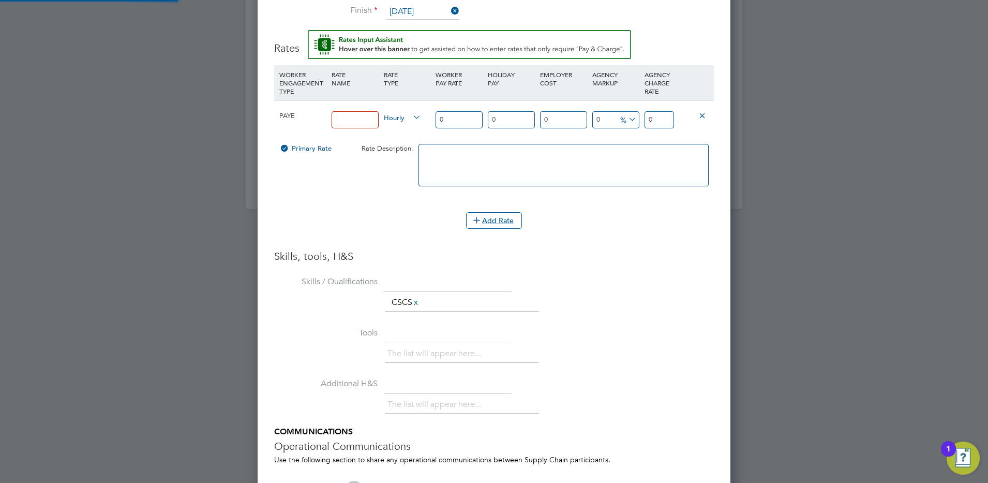
scroll to position [993, 473]
click at [344, 118] on input at bounding box center [355, 119] width 47 height 17
type input "16.00"
click at [661, 121] on input "0" at bounding box center [659, 119] width 29 height 17
type input "21.92"
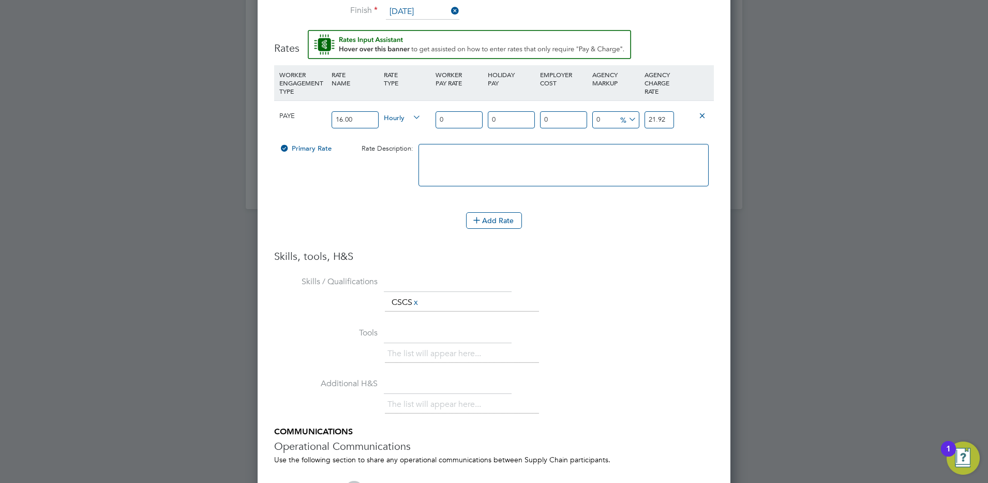
click at [562, 172] on textarea at bounding box center [564, 165] width 290 height 42
type textarea "PSL payee rate paying higher than normal as daryl travels from falmouth"
drag, startPoint x: 336, startPoint y: 170, endPoint x: 340, endPoint y: 167, distance: 5.5
click at [338, 170] on div "Primary Rate Rate Description: PSL payee rate paying higher than normal as dary…" at bounding box center [494, 170] width 440 height 63
click at [608, 121] on input "0" at bounding box center [615, 119] width 47 height 17
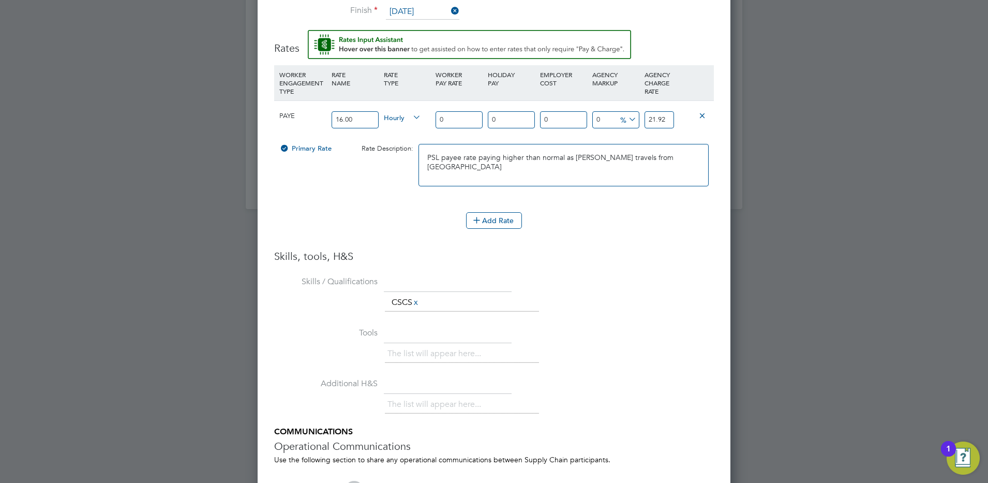
click at [627, 120] on icon at bounding box center [627, 119] width 0 height 14
click at [625, 148] on li "£" at bounding box center [628, 145] width 25 height 13
click at [605, 292] on li "Skills / Qualifications The list will appear here... CSCS x" at bounding box center [494, 298] width 440 height 51
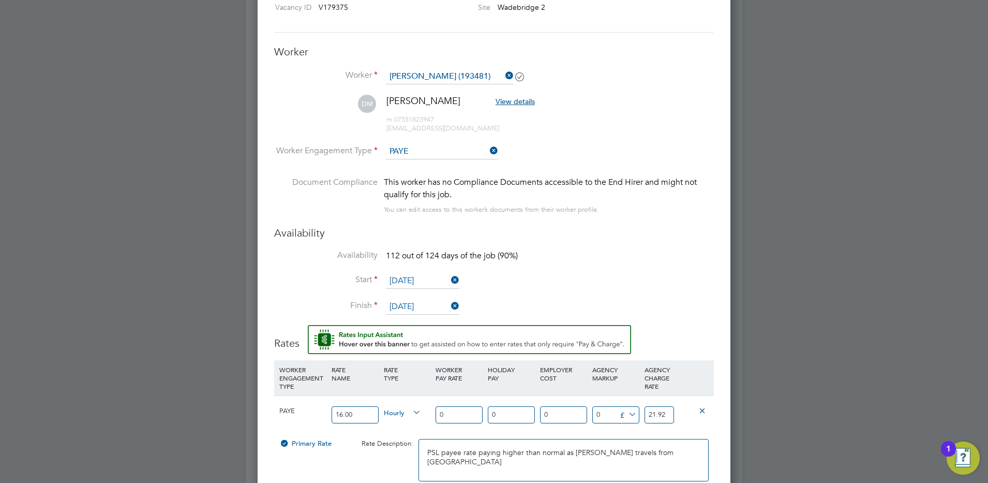
scroll to position [1395, 0]
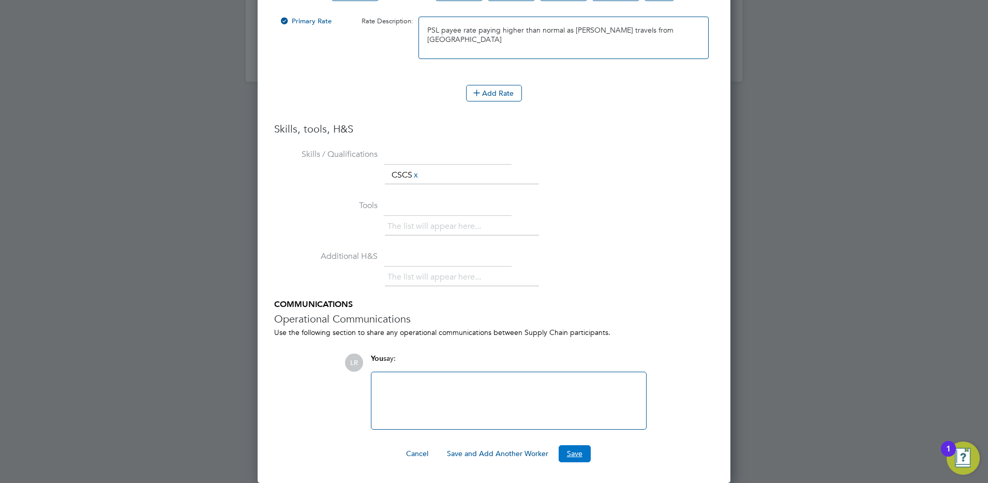
click at [577, 452] on button "Save" at bounding box center [575, 453] width 32 height 17
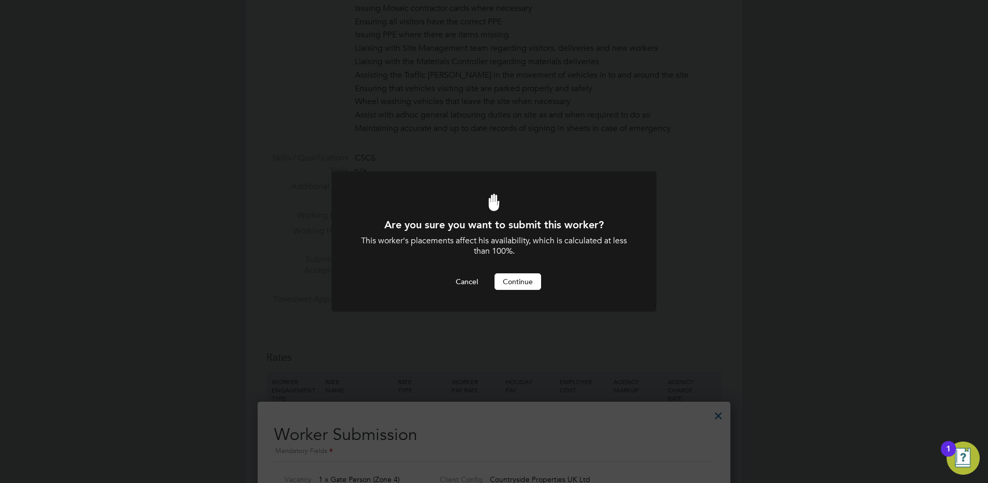
click at [515, 279] on button "Continue" at bounding box center [518, 281] width 47 height 17
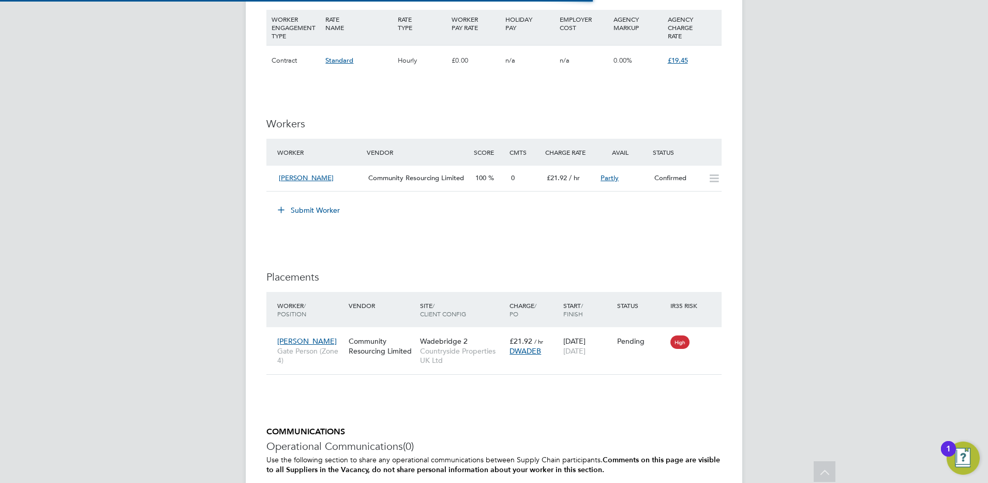
scroll to position [5, 5]
click at [295, 337] on span "[PERSON_NAME]" at bounding box center [307, 340] width 60 height 9
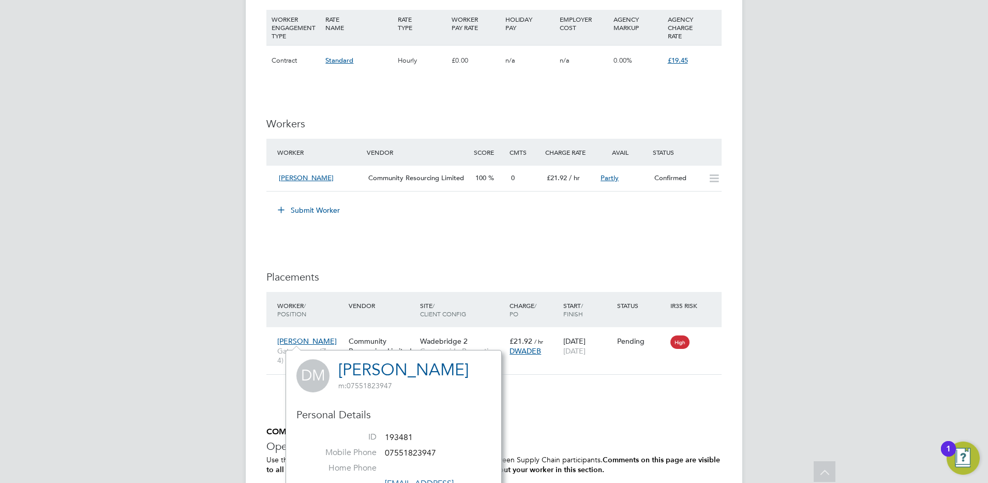
click at [375, 372] on link "[PERSON_NAME]" at bounding box center [403, 370] width 130 height 20
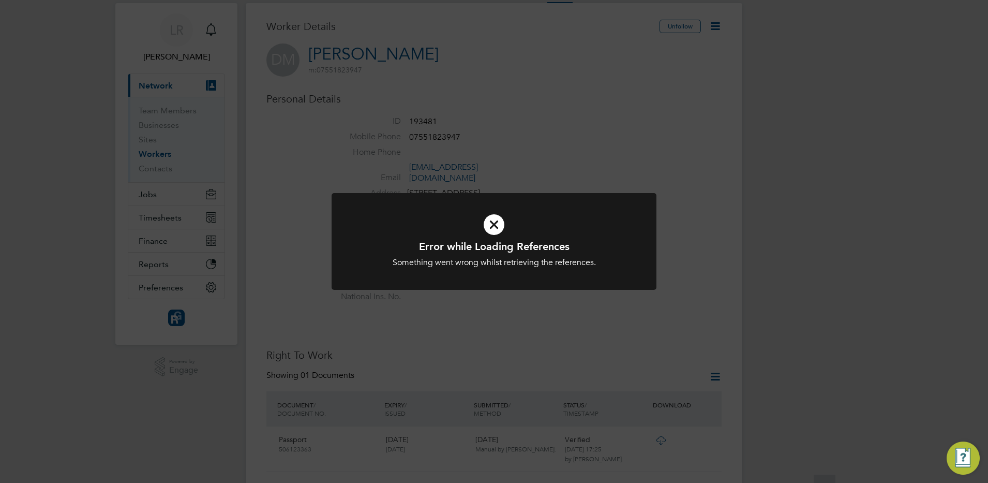
scroll to position [52, 0]
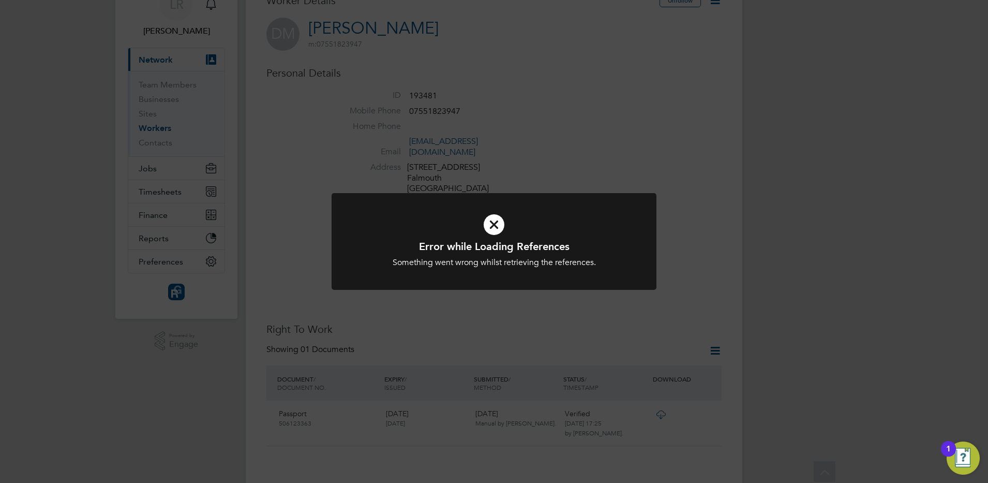
click at [480, 309] on div "Error while Loading References Something went wrong whilst retrieving the refer…" at bounding box center [494, 241] width 988 height 483
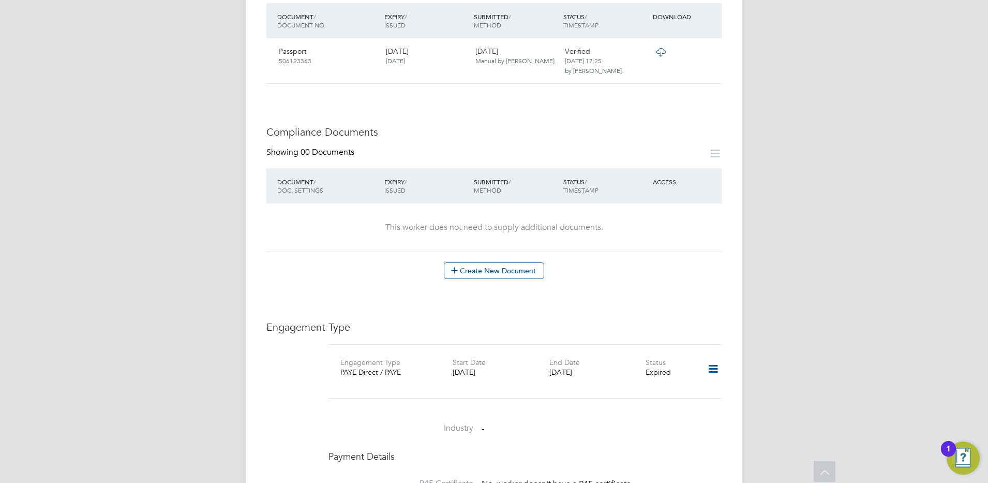
scroll to position [440, 0]
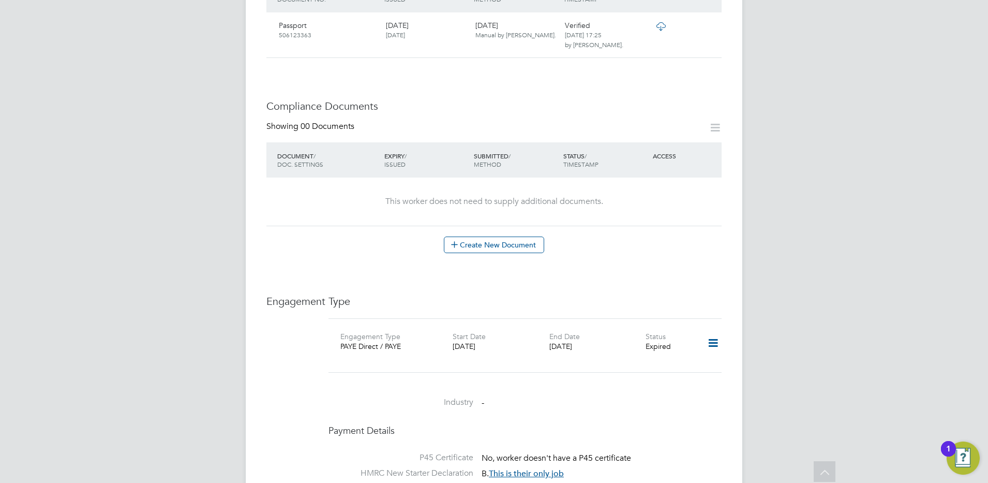
click at [719, 331] on icon at bounding box center [713, 343] width 18 height 24
click at [619, 369] on li "Add Engagement Type" at bounding box center [659, 366] width 118 height 14
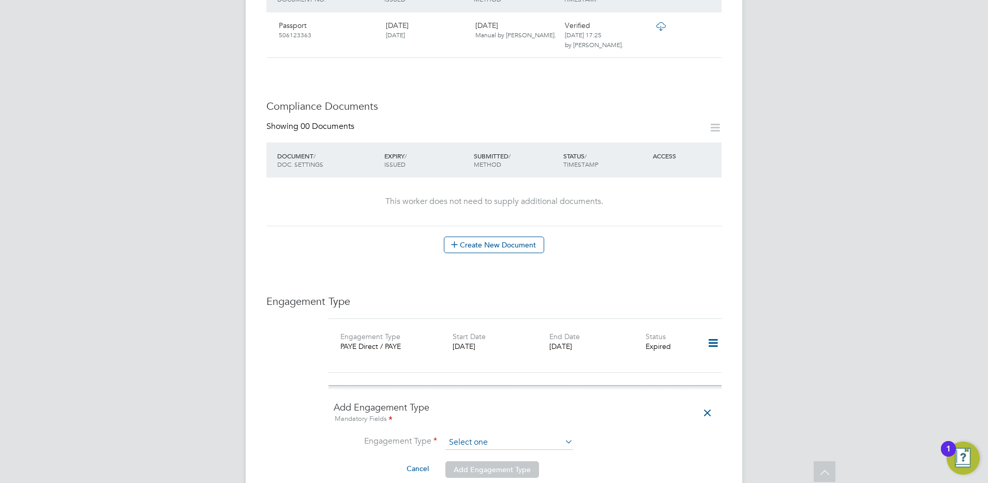
click at [462, 435] on input at bounding box center [510, 442] width 128 height 14
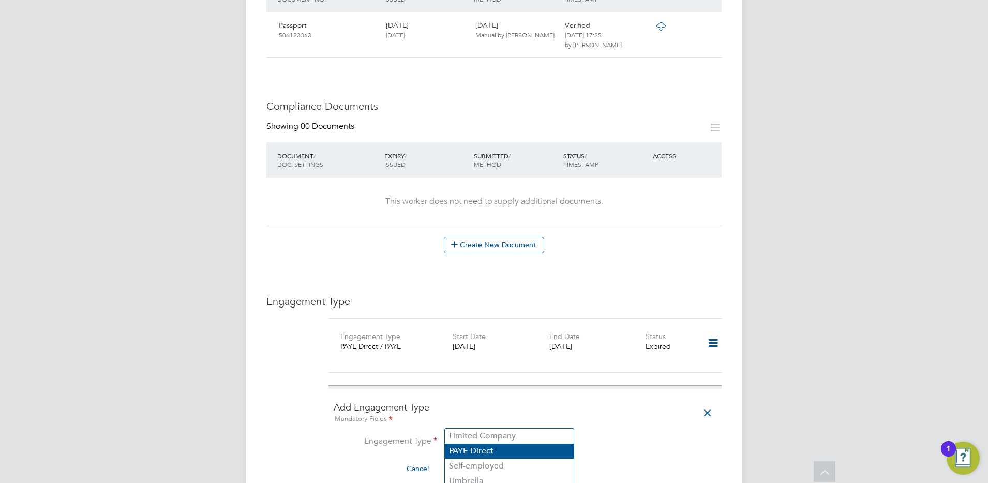
click at [464, 448] on li "PAYE Direct" at bounding box center [509, 450] width 129 height 15
type input "PAYE Direct"
click at [481, 460] on input at bounding box center [510, 467] width 128 height 14
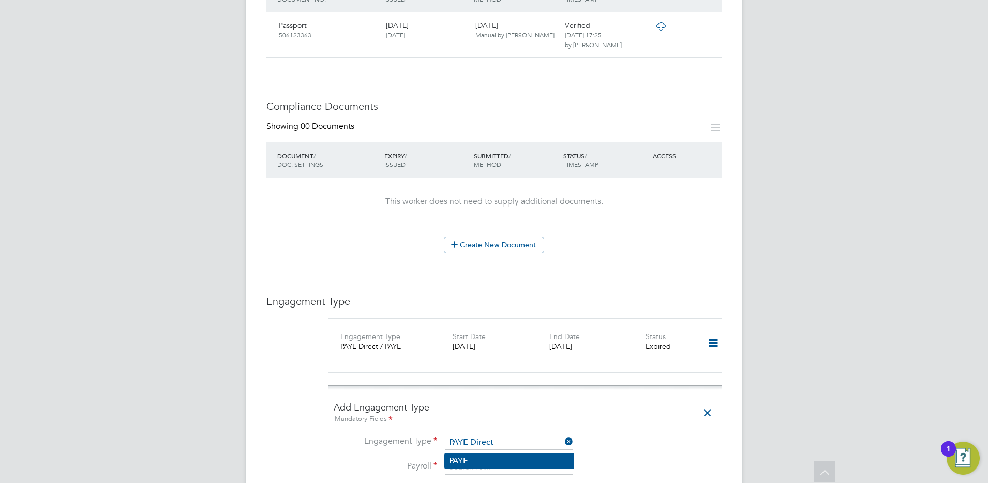
click at [463, 462] on li "PAYE" at bounding box center [509, 460] width 129 height 15
type input "PAYE"
click at [640, 460] on li "Payroll PAYE" at bounding box center [525, 472] width 383 height 25
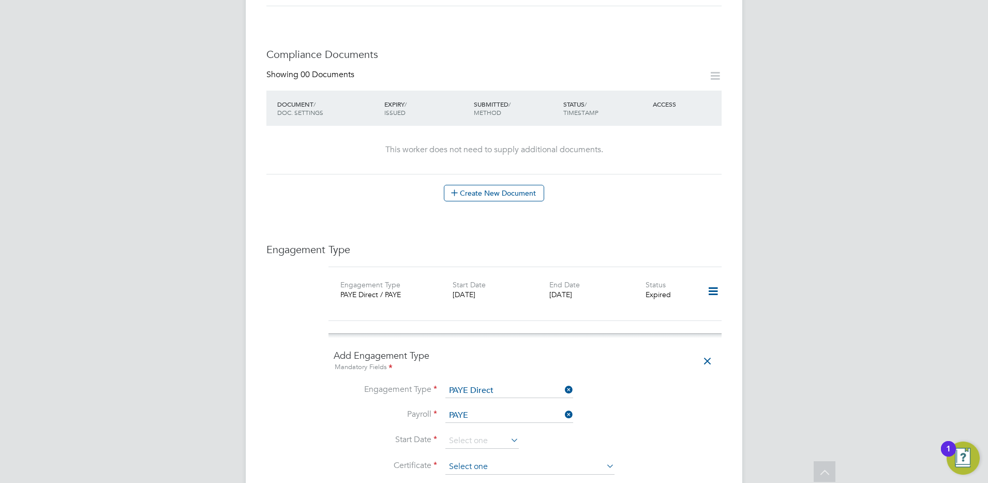
scroll to position [517, 0]
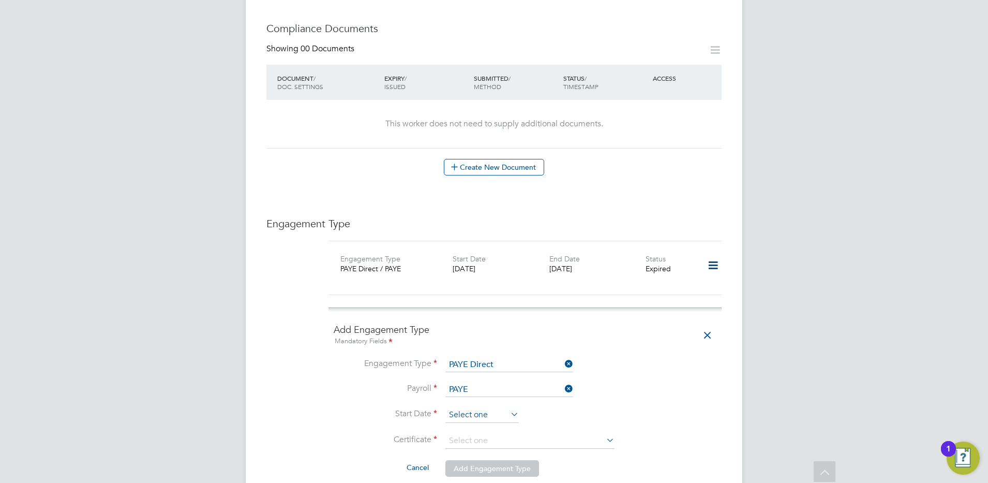
click at [455, 407] on input at bounding box center [482, 415] width 73 height 16
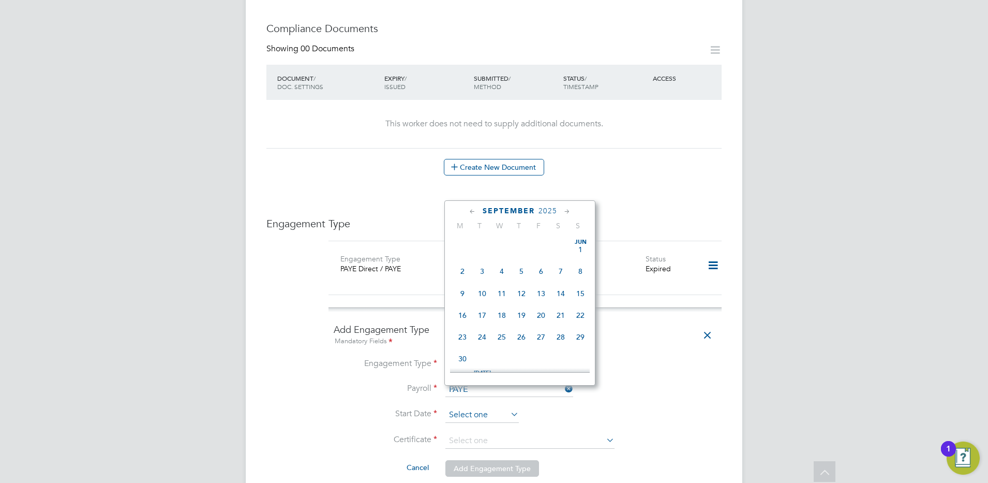
scroll to position [314, 0]
click at [476, 206] on icon at bounding box center [473, 211] width 10 height 11
click at [580, 313] on span "24" at bounding box center [581, 310] width 20 height 20
type input "[DATE]"
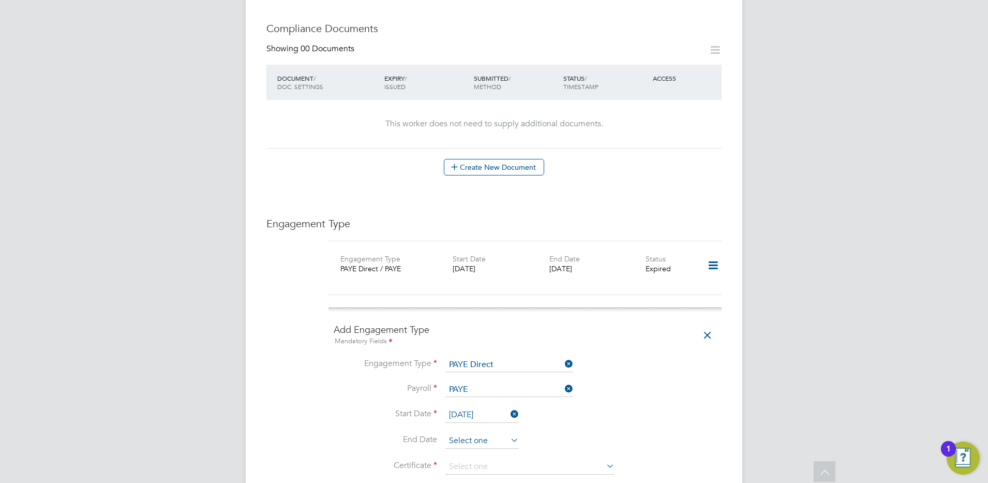
click at [459, 433] on input at bounding box center [482, 441] width 73 height 16
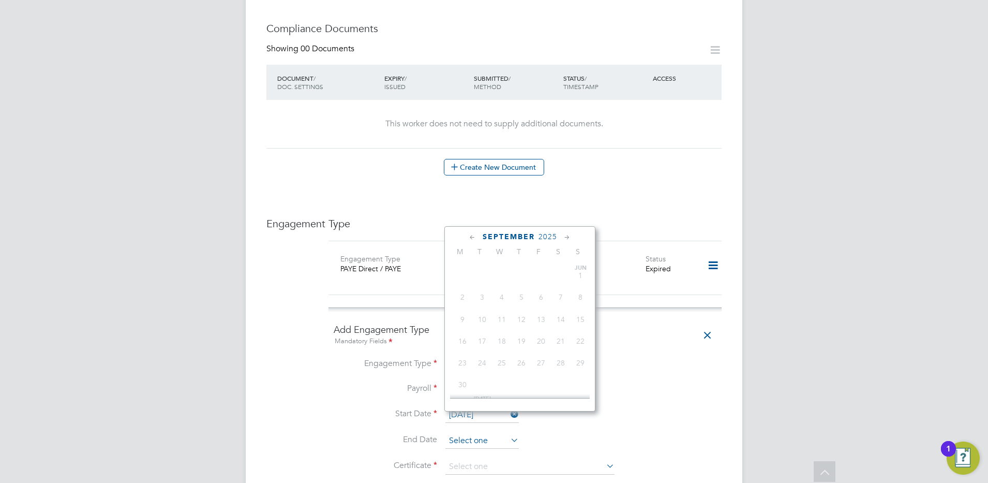
scroll to position [314, 0]
click at [565, 236] on icon at bounding box center [567, 237] width 10 height 11
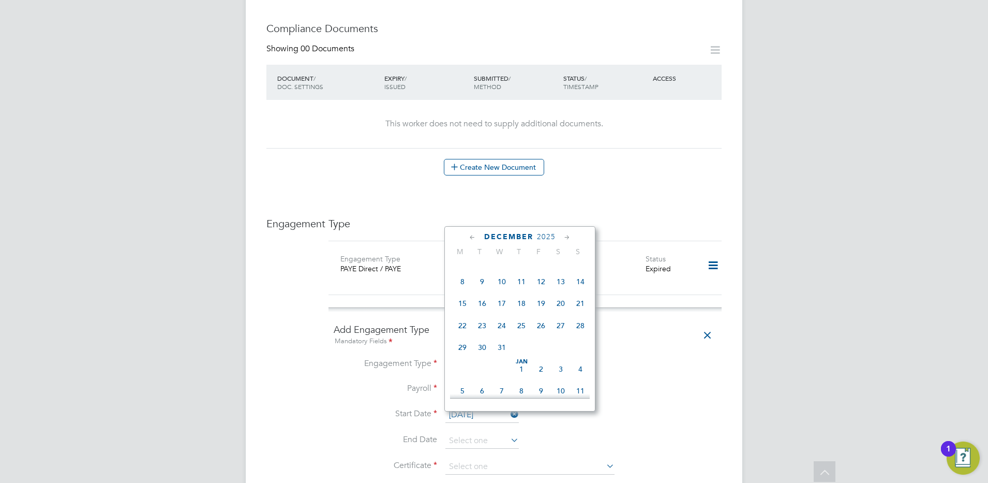
click at [545, 313] on span "19" at bounding box center [541, 303] width 20 height 20
type input "[DATE]"
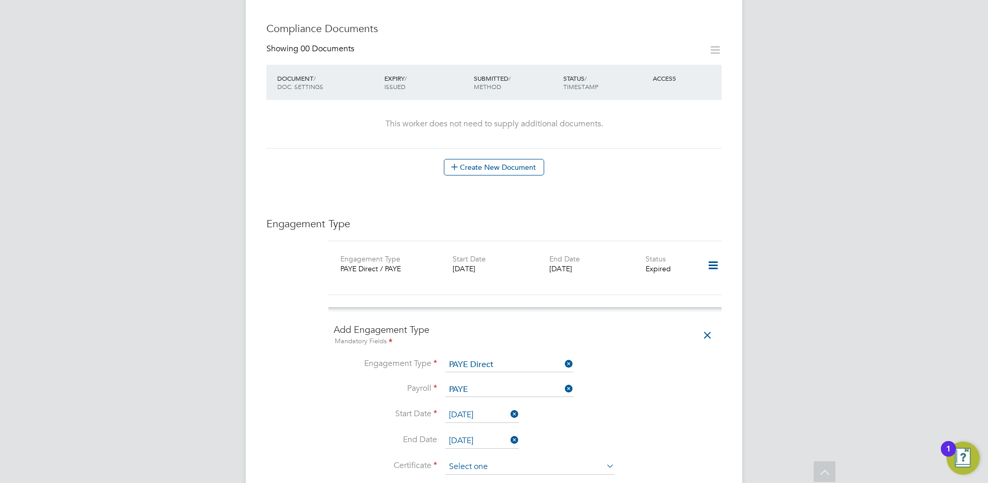
click at [473, 459] on input at bounding box center [530, 467] width 169 height 16
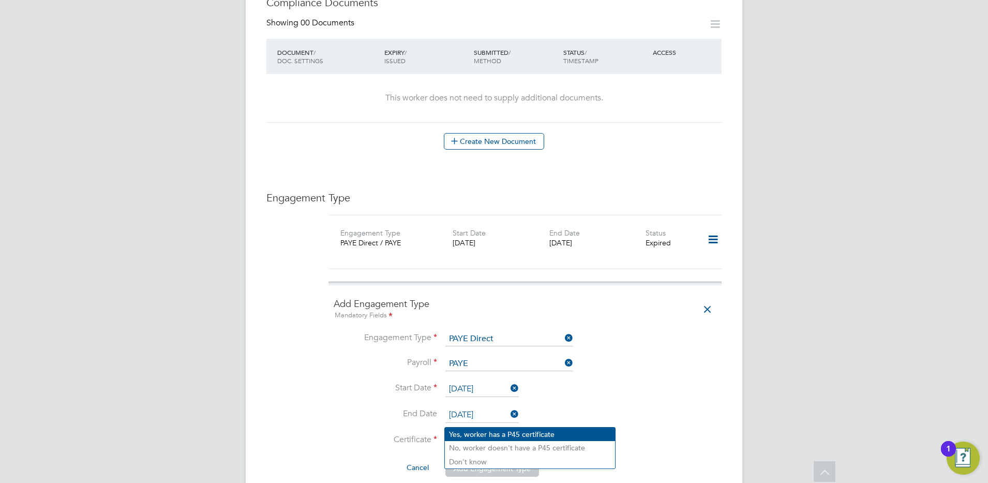
scroll to position [569, 0]
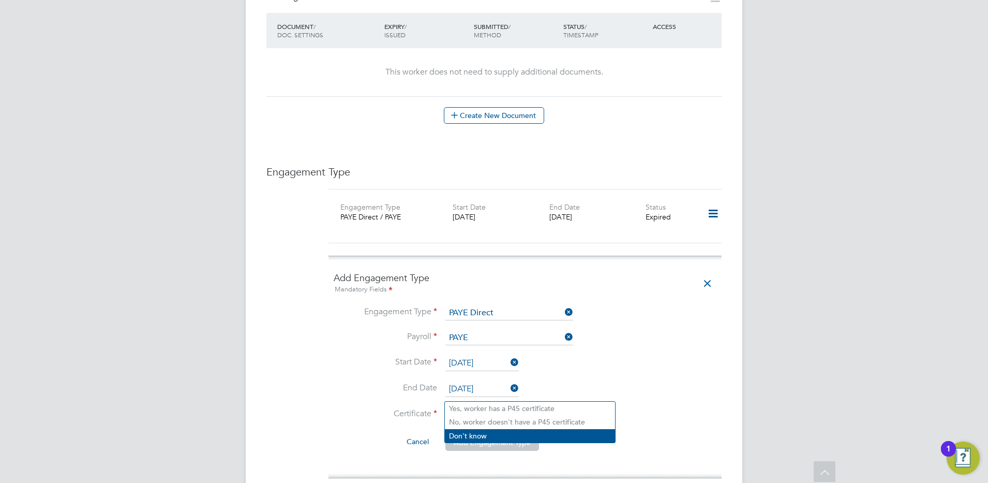
click at [461, 434] on li "Don't know" at bounding box center [530, 435] width 170 height 13
type input "Don't know"
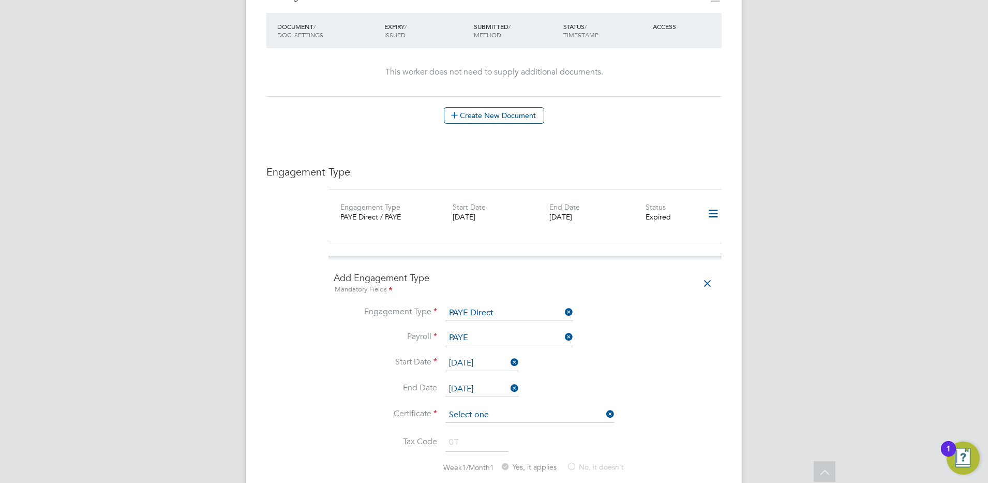
click at [465, 407] on input at bounding box center [530, 415] width 169 height 16
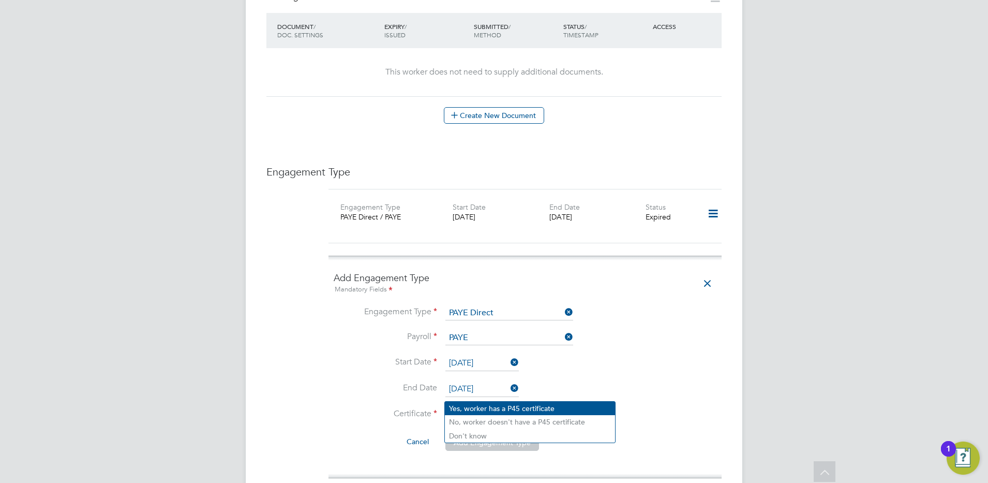
click at [468, 406] on li "Yes, worker has a P45 certificate" at bounding box center [530, 408] width 170 height 13
type input "Yes, worker has a P45 certificate"
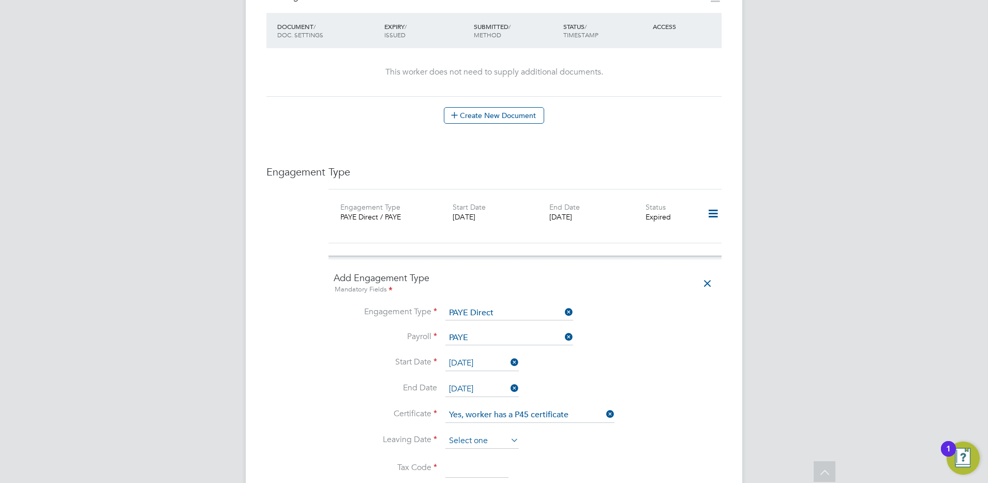
click at [451, 433] on input at bounding box center [482, 441] width 73 height 16
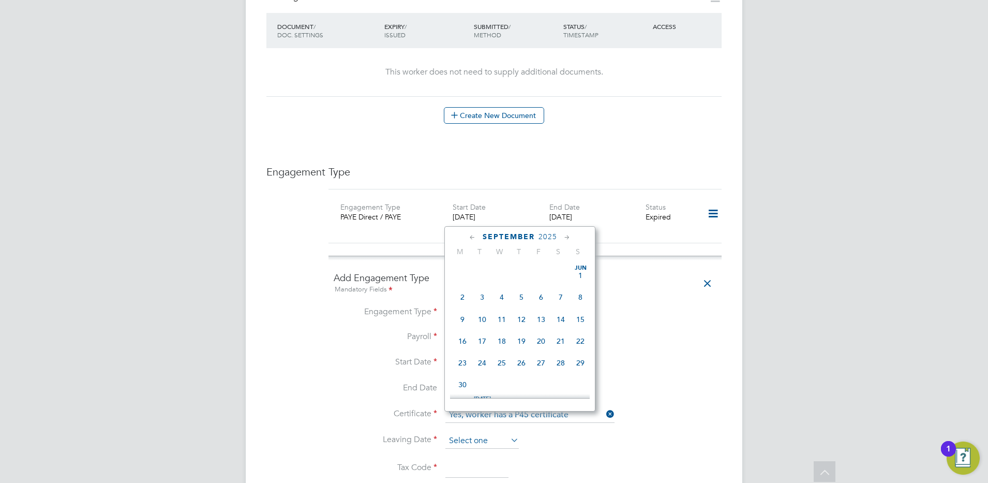
scroll to position [314, 0]
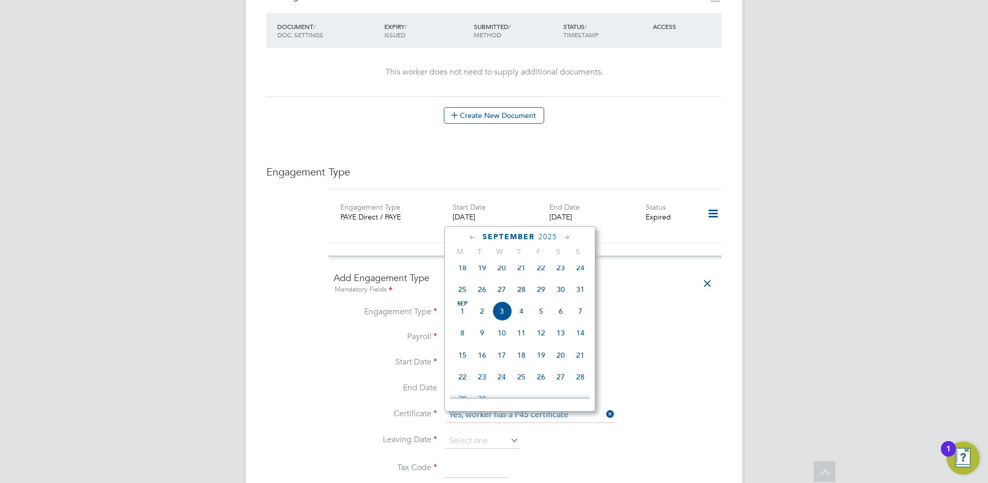
click at [716, 384] on div "Add Engagement Type Mandatory Fields Engagement Type PAYE Direct Payroll PAYE S…" at bounding box center [525, 446] width 404 height 381
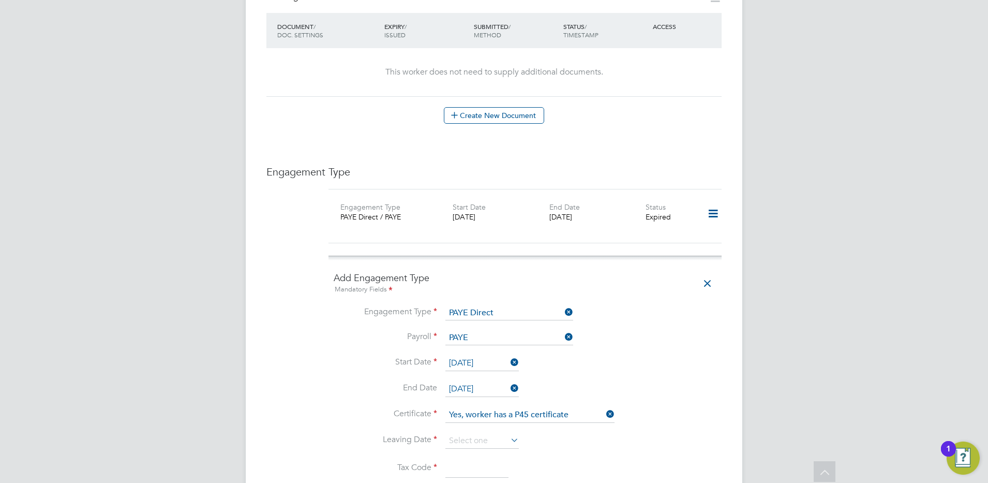
click at [604, 407] on icon at bounding box center [604, 414] width 0 height 14
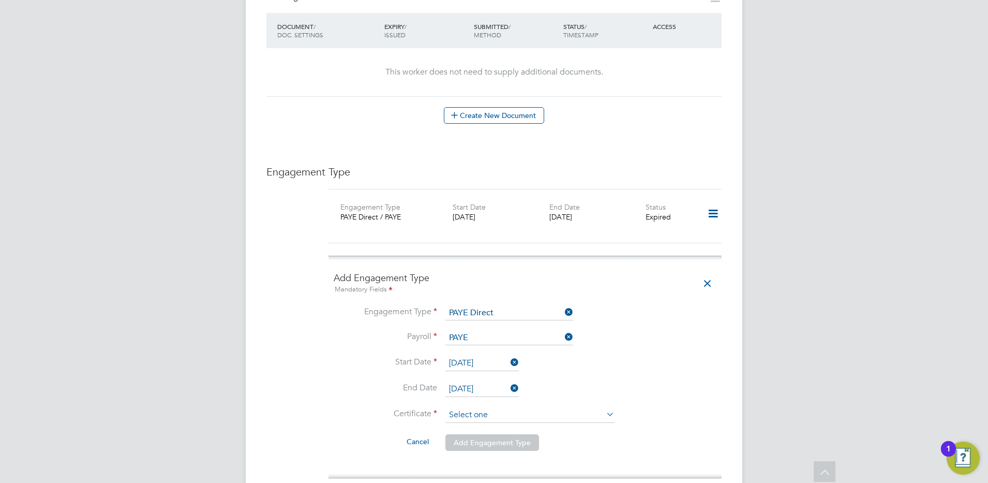
click at [459, 407] on input at bounding box center [530, 415] width 169 height 16
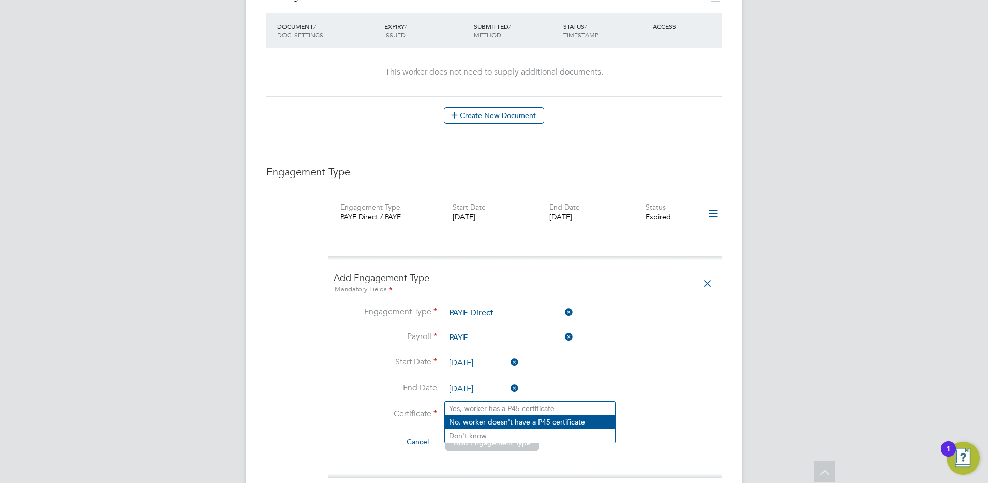
click at [463, 418] on li "No, worker doesn't have a P45 certificate" at bounding box center [530, 421] width 170 height 13
type input "No, worker doesn't have a P45 certificate"
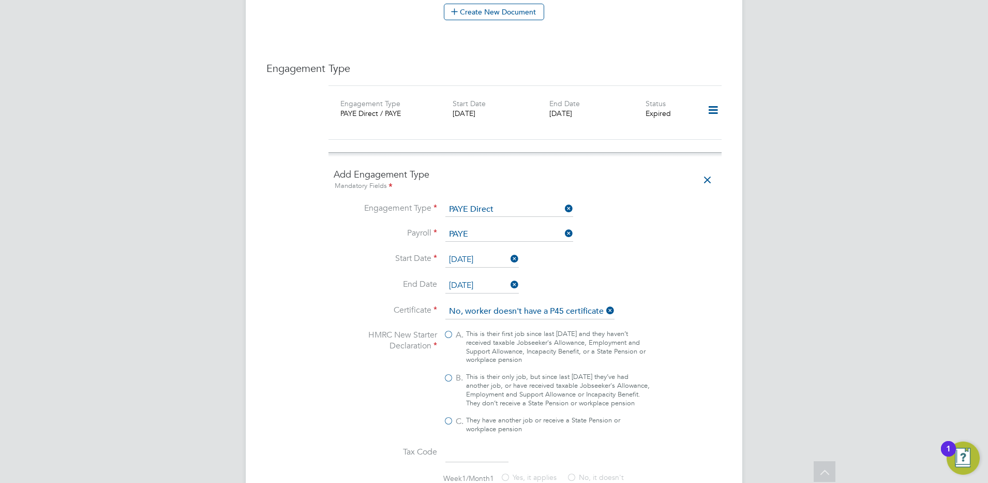
scroll to position [699, 0]
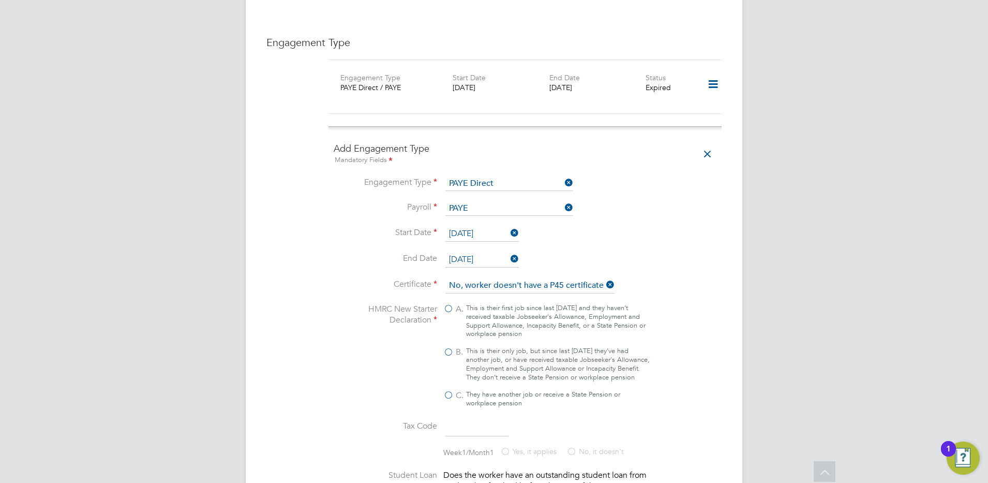
click at [448, 347] on label "B. This is their only job, but since last [DATE] they’ve had another job, or ha…" at bounding box center [546, 364] width 207 height 35
click at [0, 0] on input "B. This is their only job, but since last [DATE] they’ve had another job, or ha…" at bounding box center [0, 0] width 0 height 0
type input "1257L"
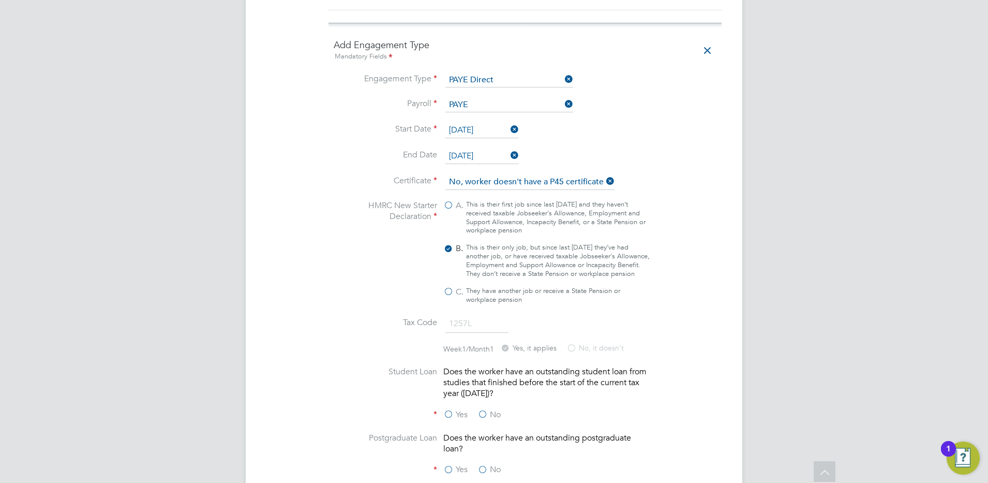
scroll to position [828, 0]
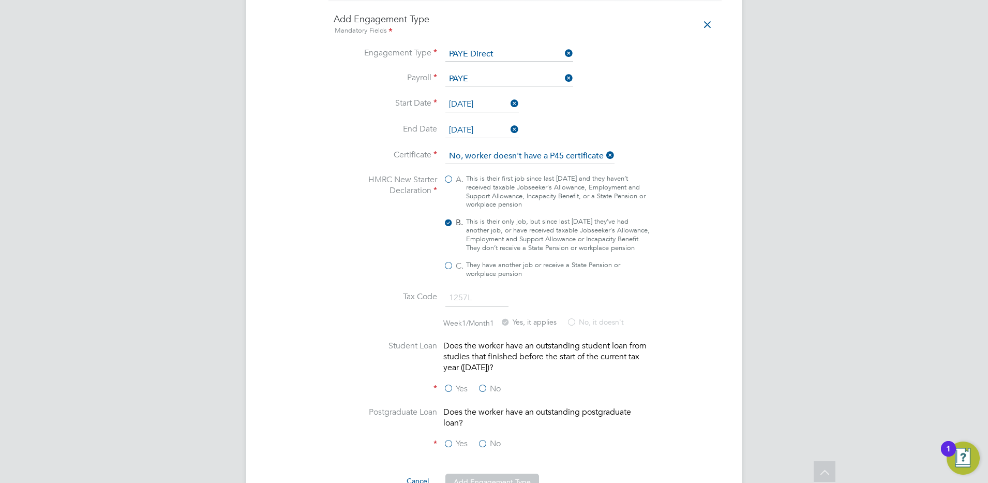
click at [485, 383] on label "No" at bounding box center [489, 388] width 23 height 11
click at [0, 0] on input "No" at bounding box center [0, 0] width 0 height 0
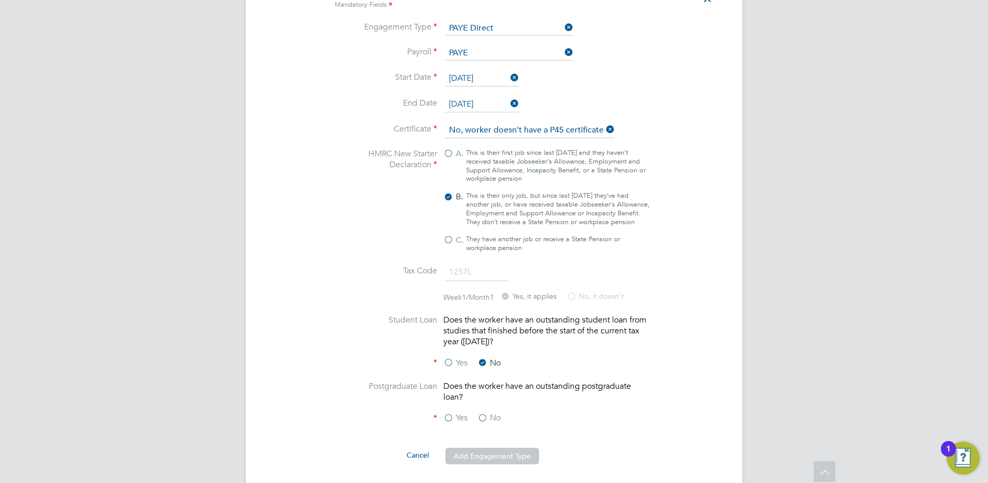
scroll to position [880, 0]
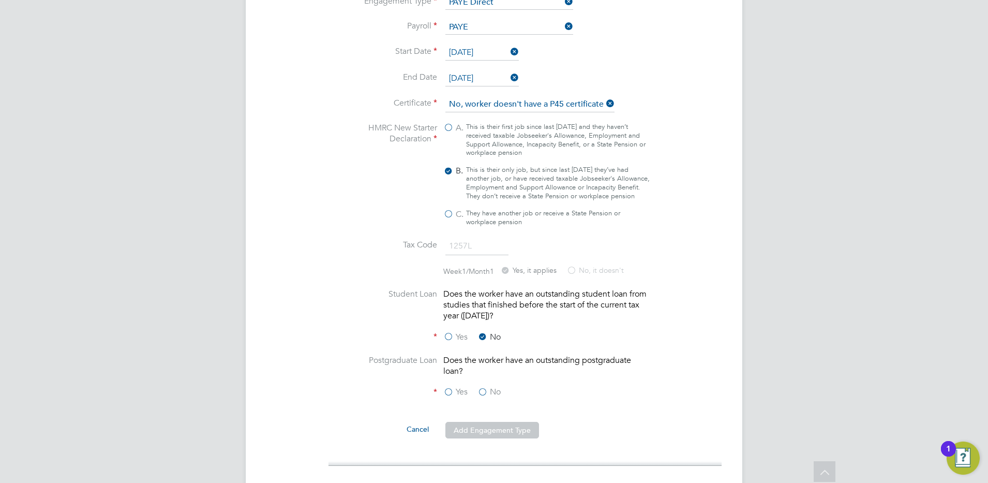
click at [482, 387] on label "No" at bounding box center [489, 392] width 23 height 11
click at [0, 0] on input "No" at bounding box center [0, 0] width 0 height 0
click at [487, 422] on button "Add Engagement Type" at bounding box center [493, 430] width 94 height 17
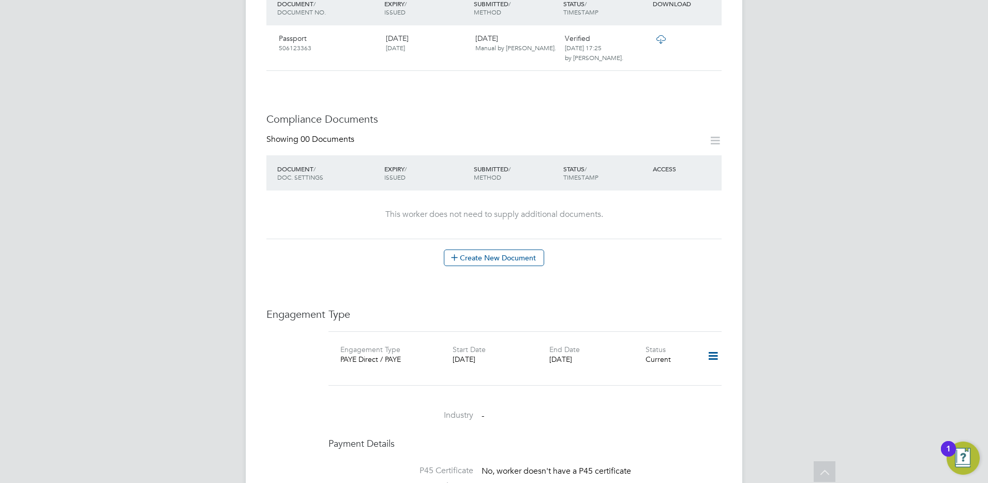
scroll to position [0, 0]
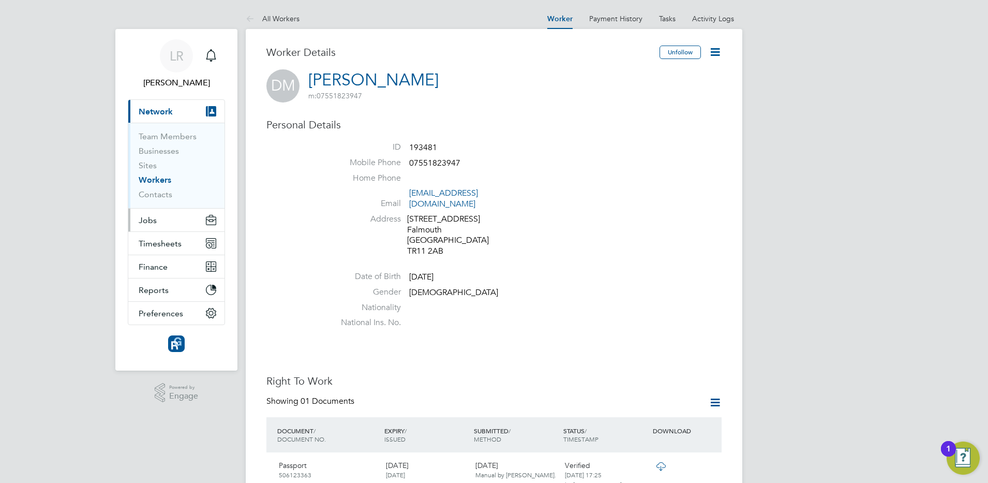
click at [157, 217] on button "Jobs" at bounding box center [176, 220] width 96 height 23
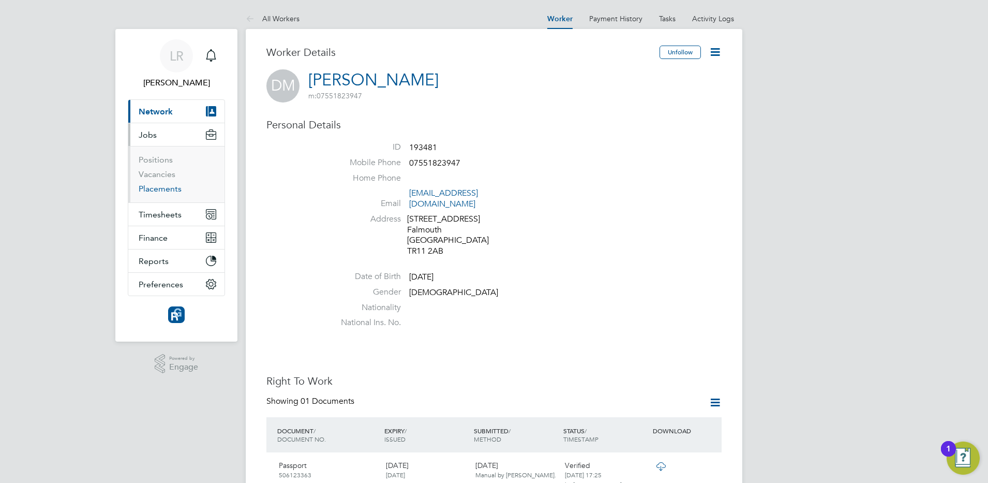
click at [163, 188] on link "Placements" at bounding box center [160, 189] width 43 height 10
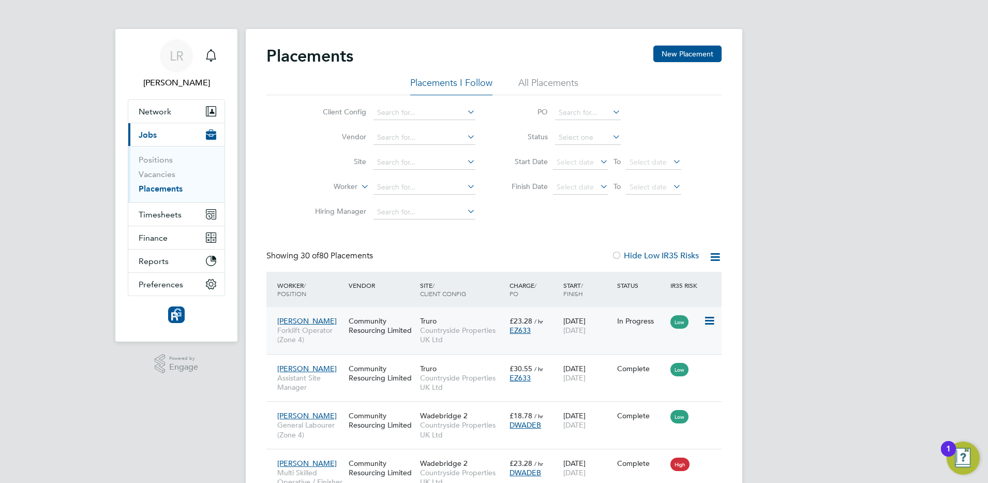
click at [711, 318] on icon at bounding box center [709, 321] width 10 height 12
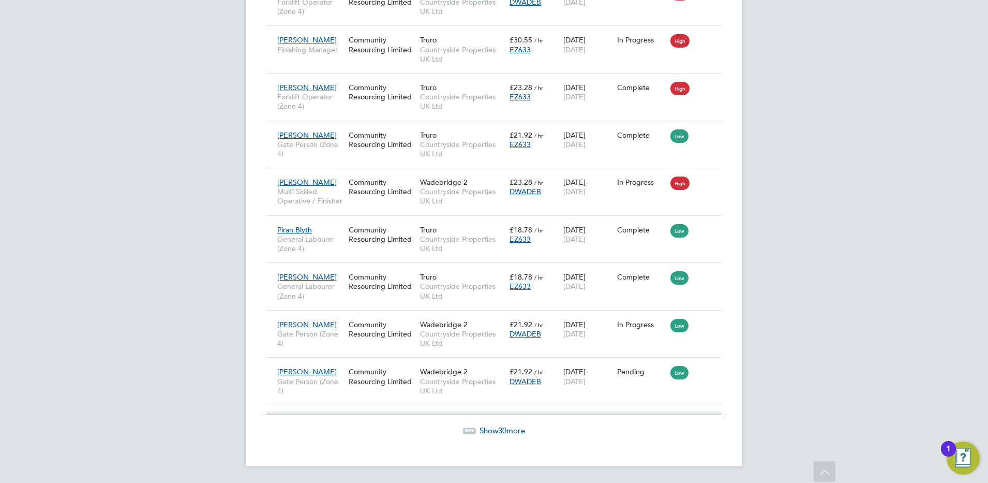
click at [497, 432] on span "Show 30 more" at bounding box center [503, 430] width 46 height 10
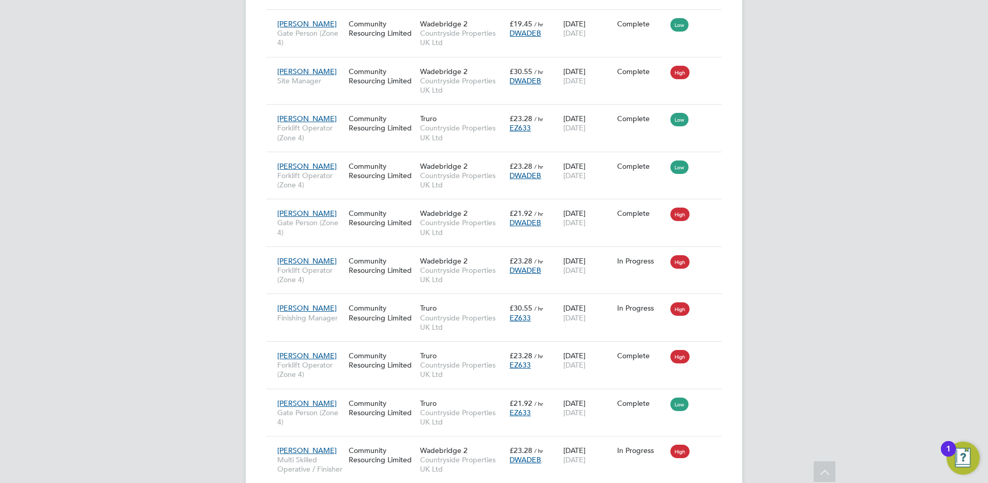
scroll to position [1477, 0]
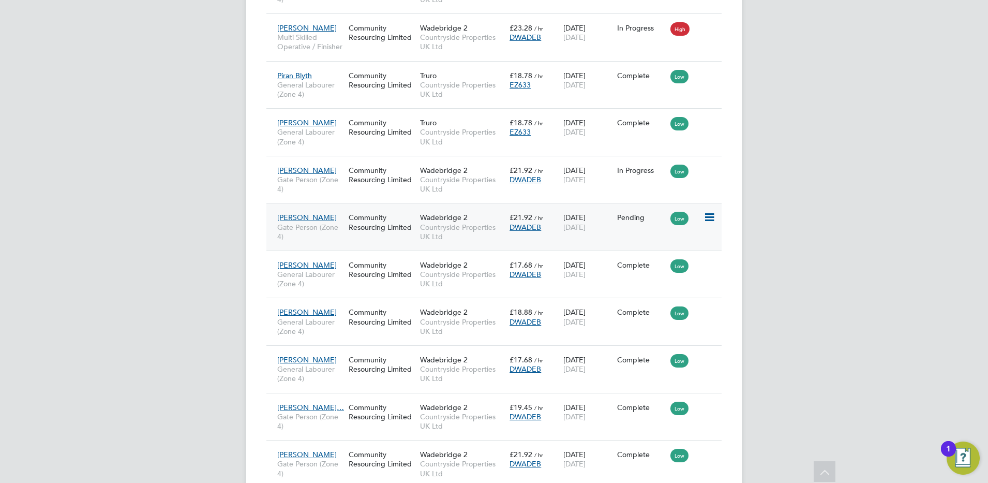
click at [711, 220] on icon at bounding box center [709, 217] width 10 height 12
click at [662, 284] on li "Start" at bounding box center [677, 282] width 73 height 14
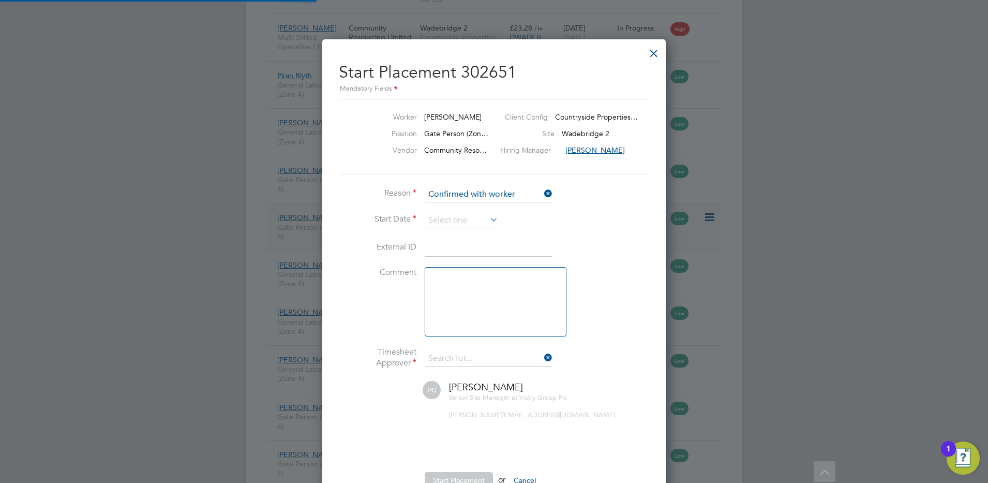
type input "[PERSON_NAME]"
click at [446, 217] on input at bounding box center [461, 221] width 73 height 16
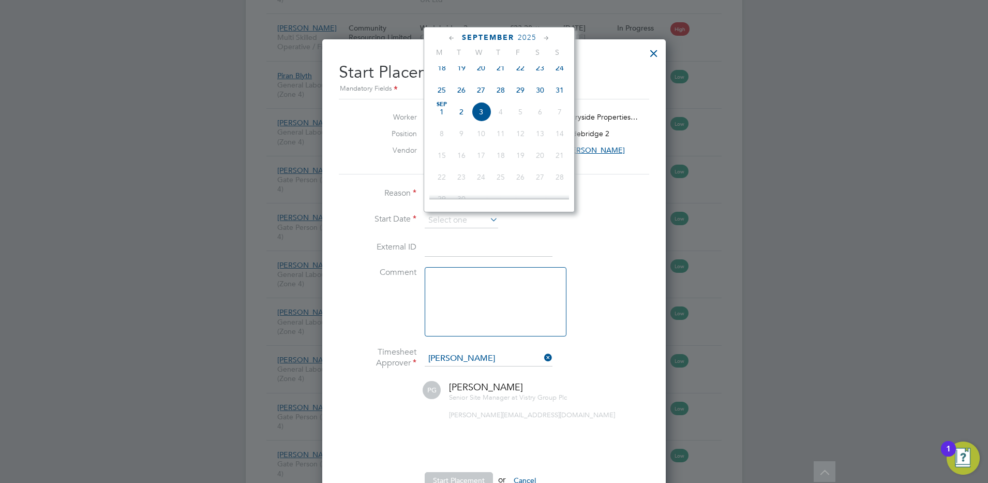
click at [452, 36] on icon at bounding box center [452, 38] width 10 height 11
click at [563, 141] on span "24" at bounding box center [560, 136] width 20 height 20
type input "[DATE]"
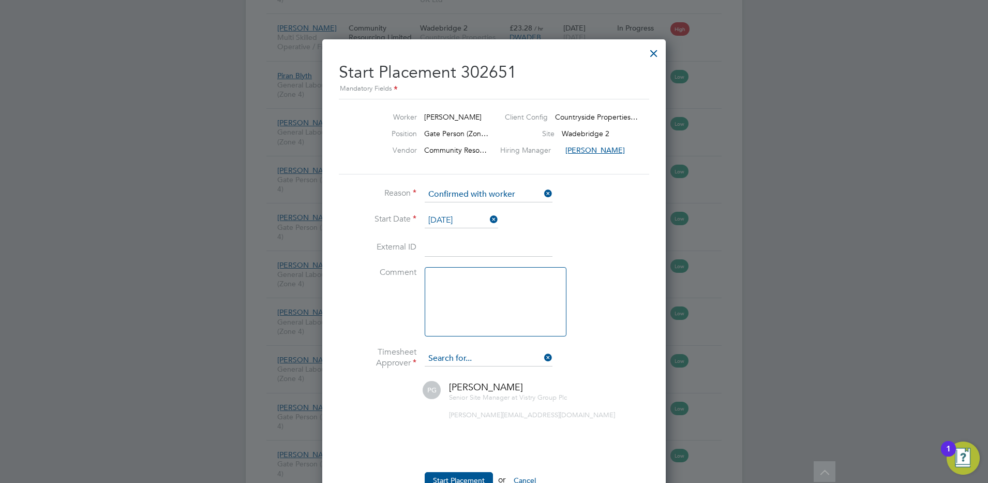
click at [495, 357] on input at bounding box center [489, 359] width 128 height 16
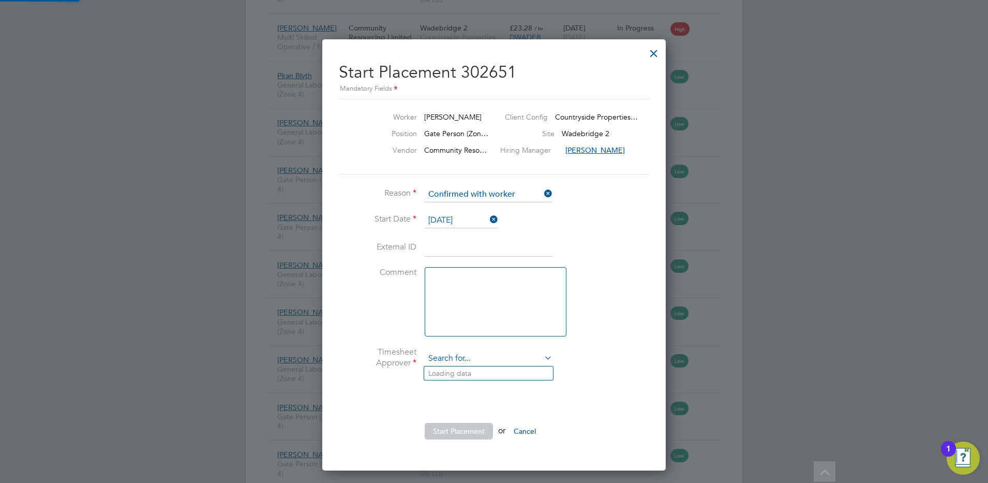
scroll to position [432, 344]
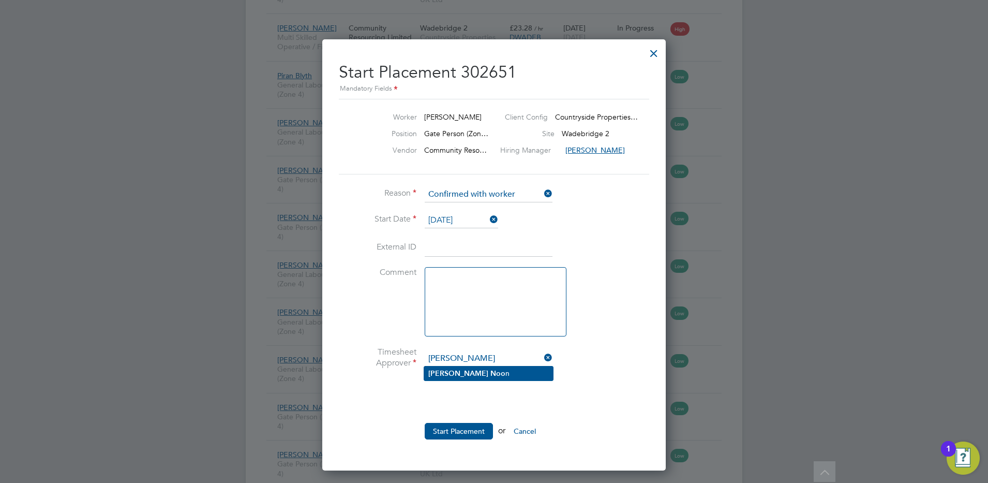
click at [471, 376] on li "[PERSON_NAME] n" at bounding box center [488, 373] width 129 height 14
type input "[PERSON_NAME]"
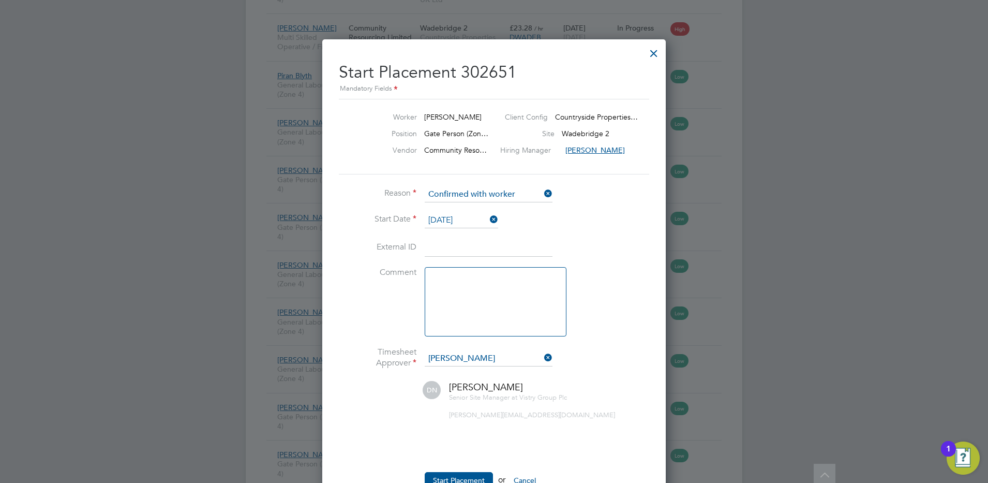
scroll to position [1900, 0]
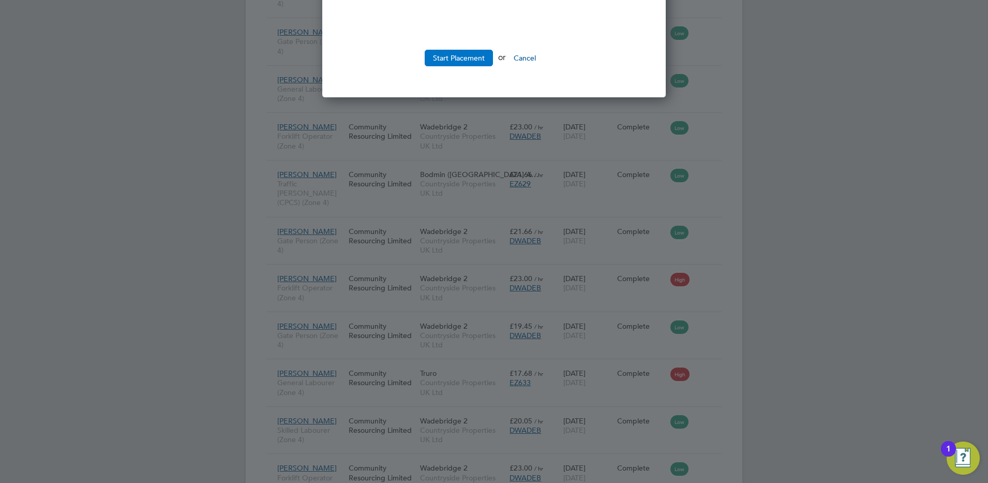
click at [459, 55] on button "Start Placement" at bounding box center [459, 58] width 68 height 17
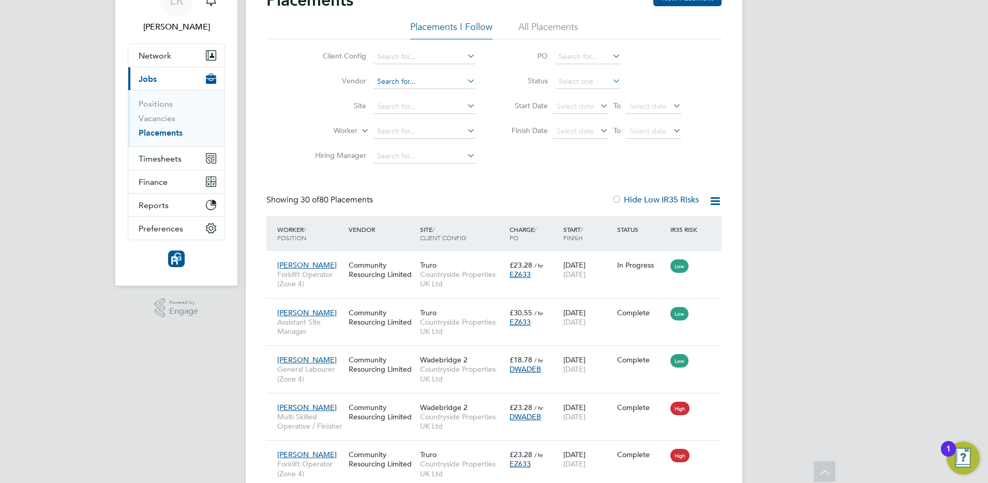
scroll to position [0, 0]
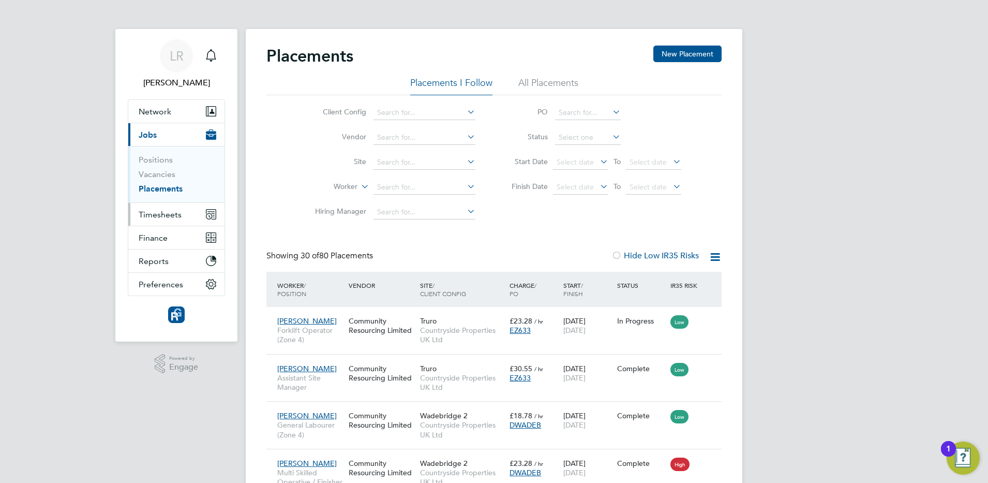
click at [156, 214] on span "Timesheets" at bounding box center [160, 215] width 43 height 10
